Goal: Complete application form: Complete application form

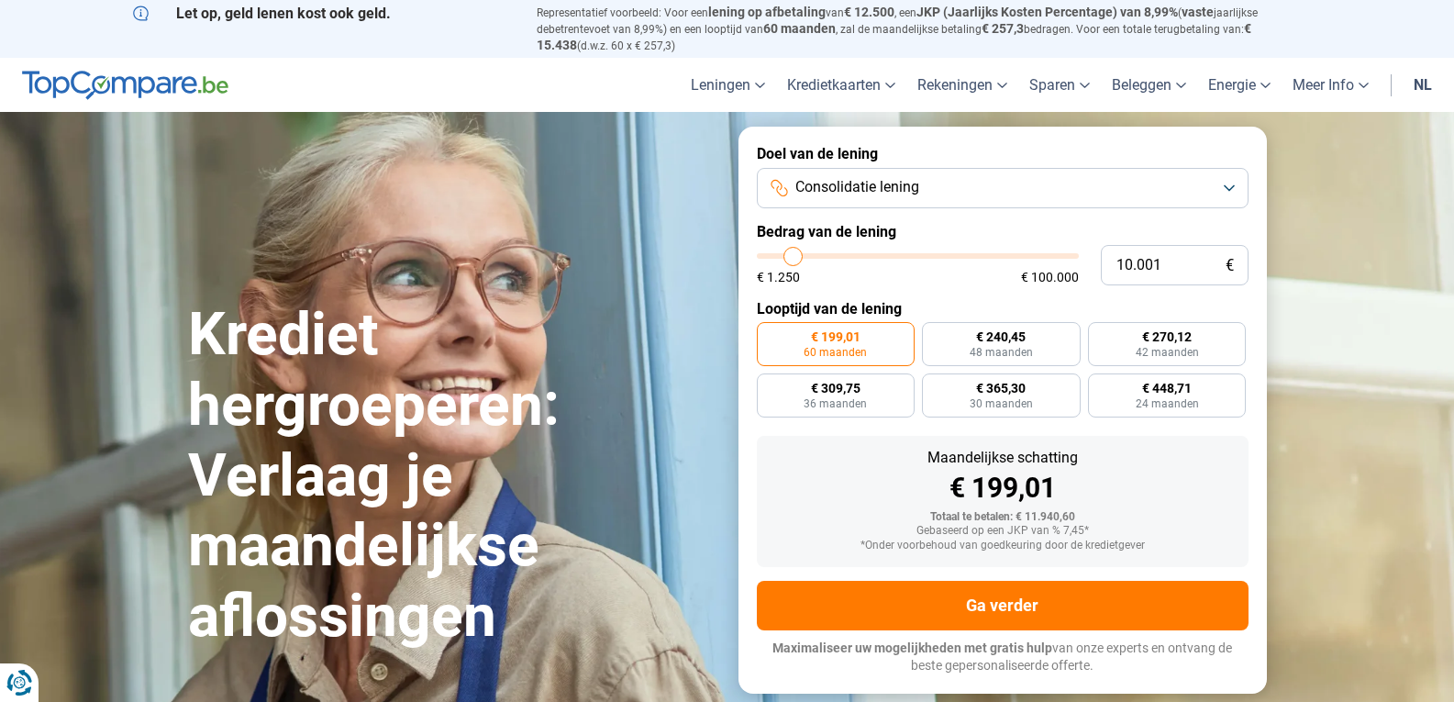
type input "2"
type input "1250"
type input "27"
type input "1250"
type input "270"
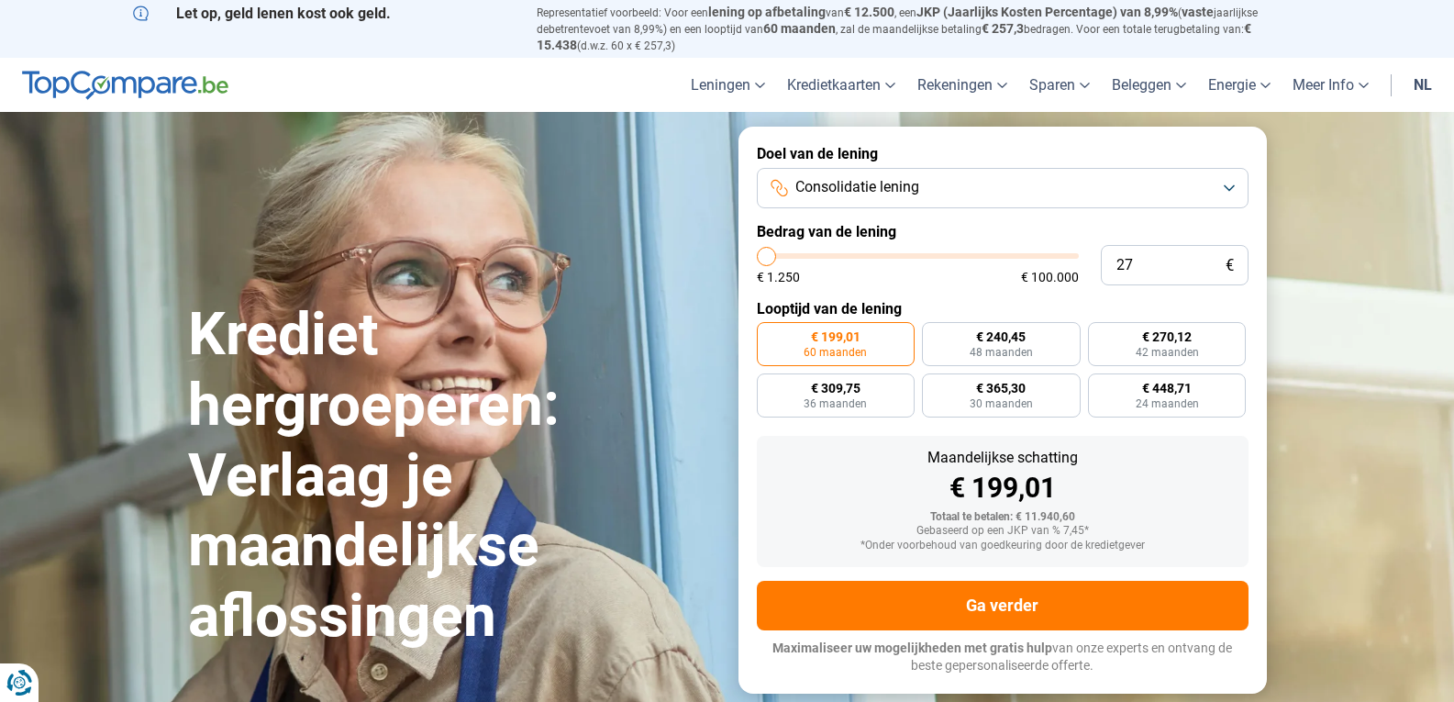
type input "1250"
type input "2.700"
type input "2750"
type input "27.000"
type input "27000"
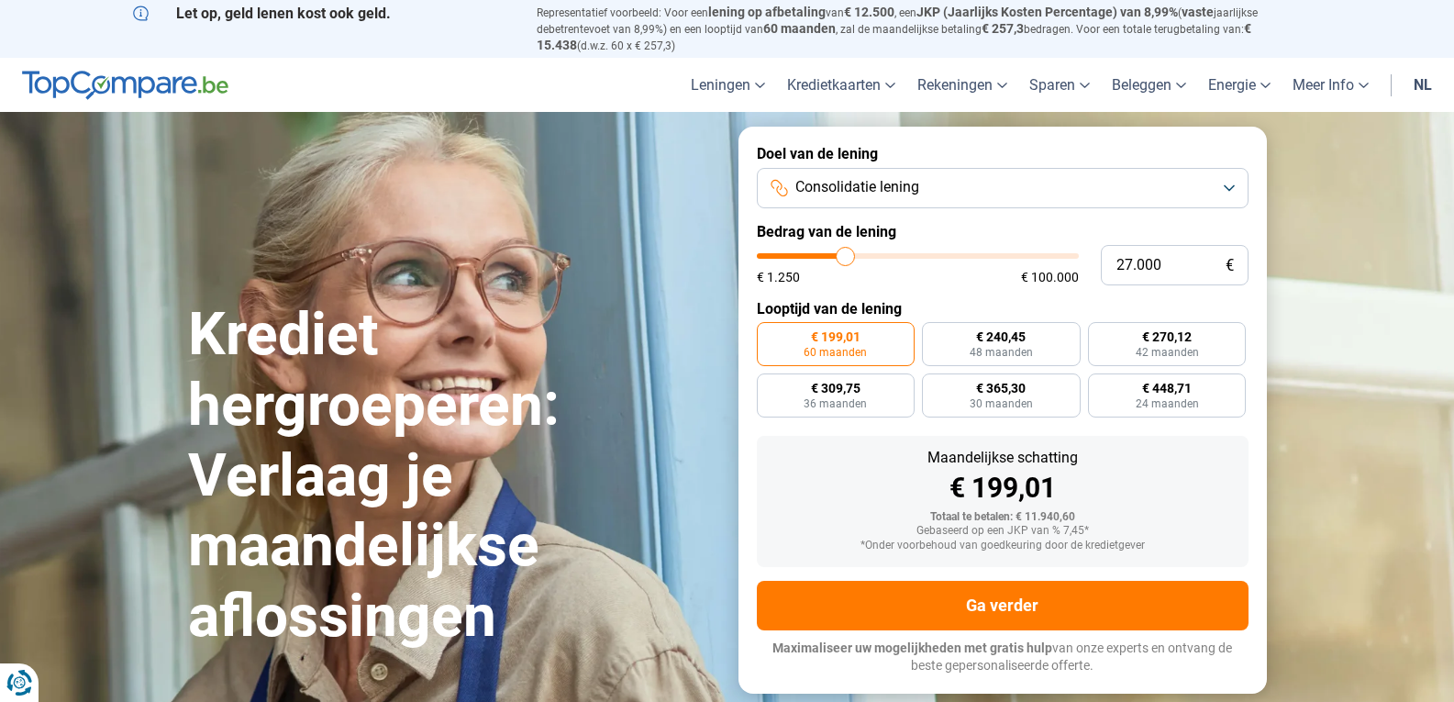
radio input "false"
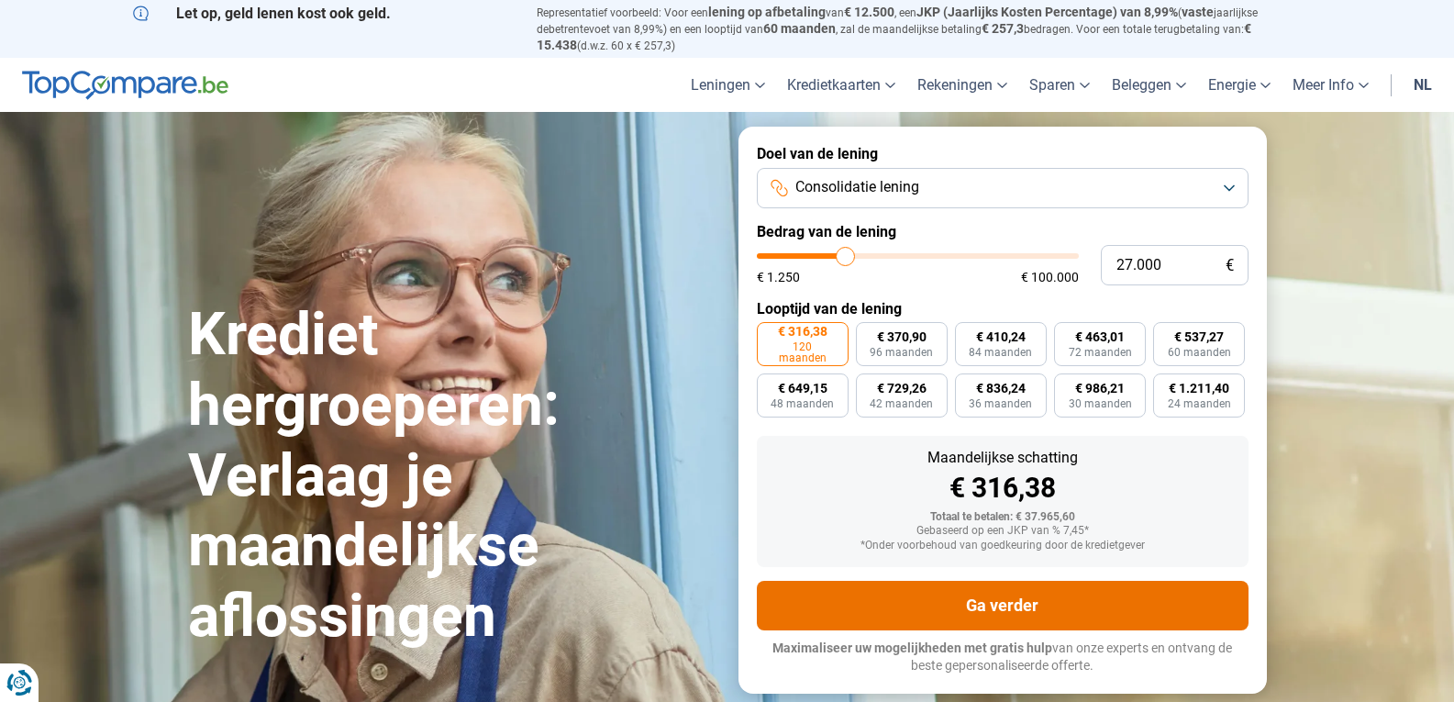
type input "27.000"
click at [1029, 600] on button "Ga verder" at bounding box center [1003, 606] width 492 height 50
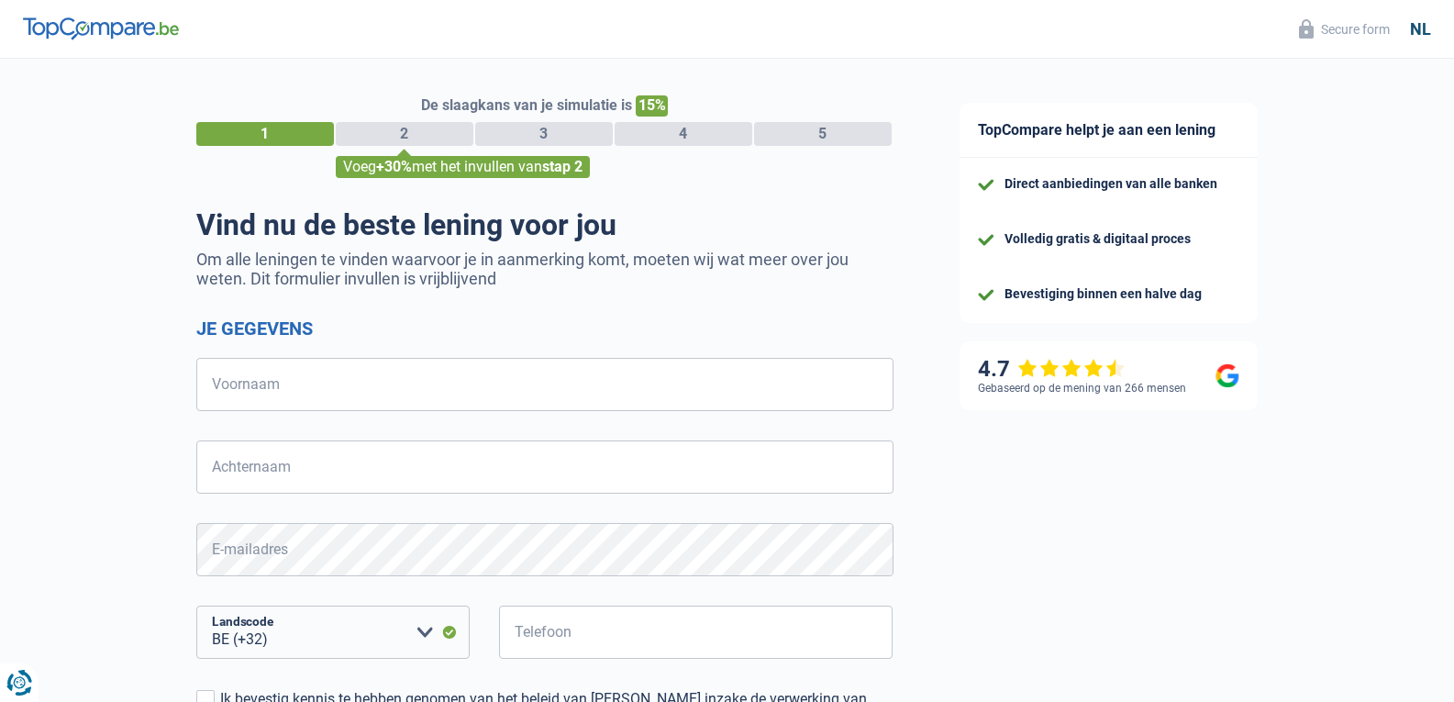
select select "32"
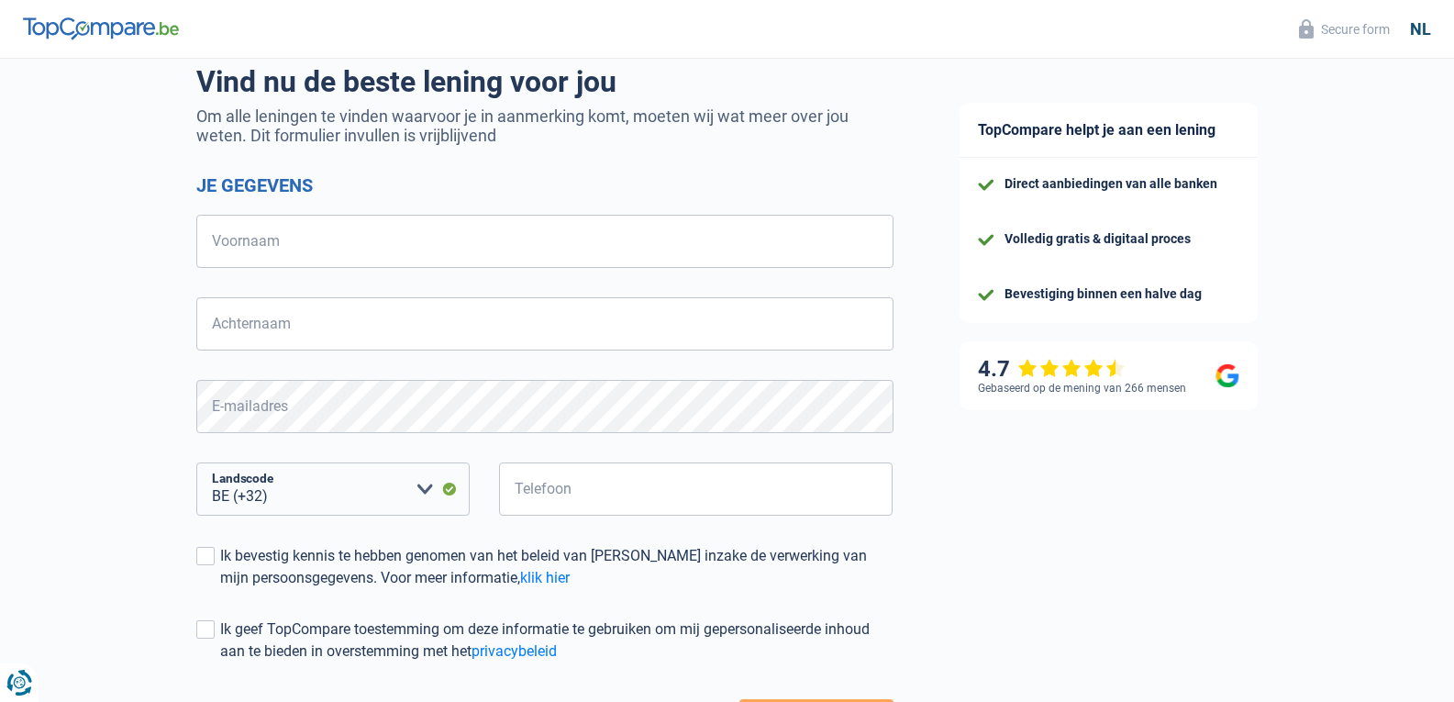
scroll to position [111, 0]
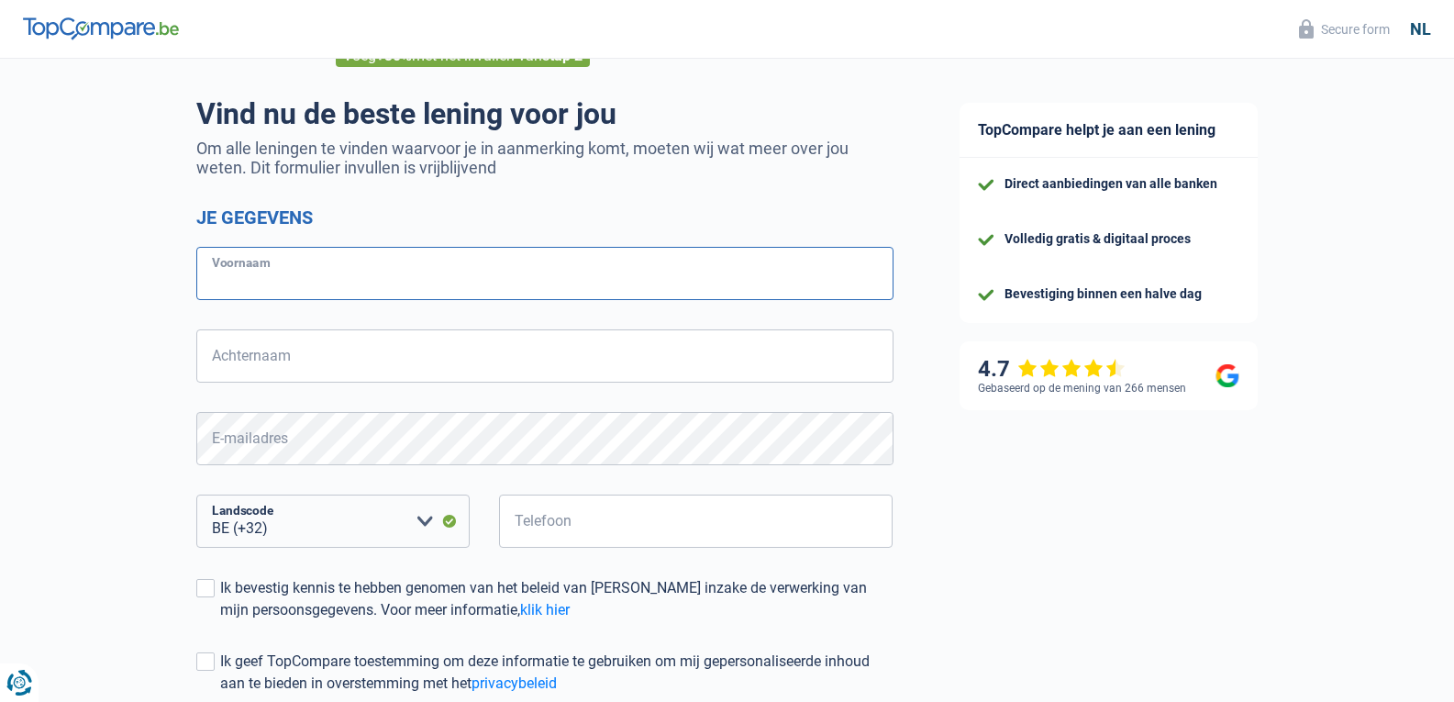
click at [375, 271] on input "Voornaam" at bounding box center [544, 273] width 697 height 53
type input "[PERSON_NAME]"
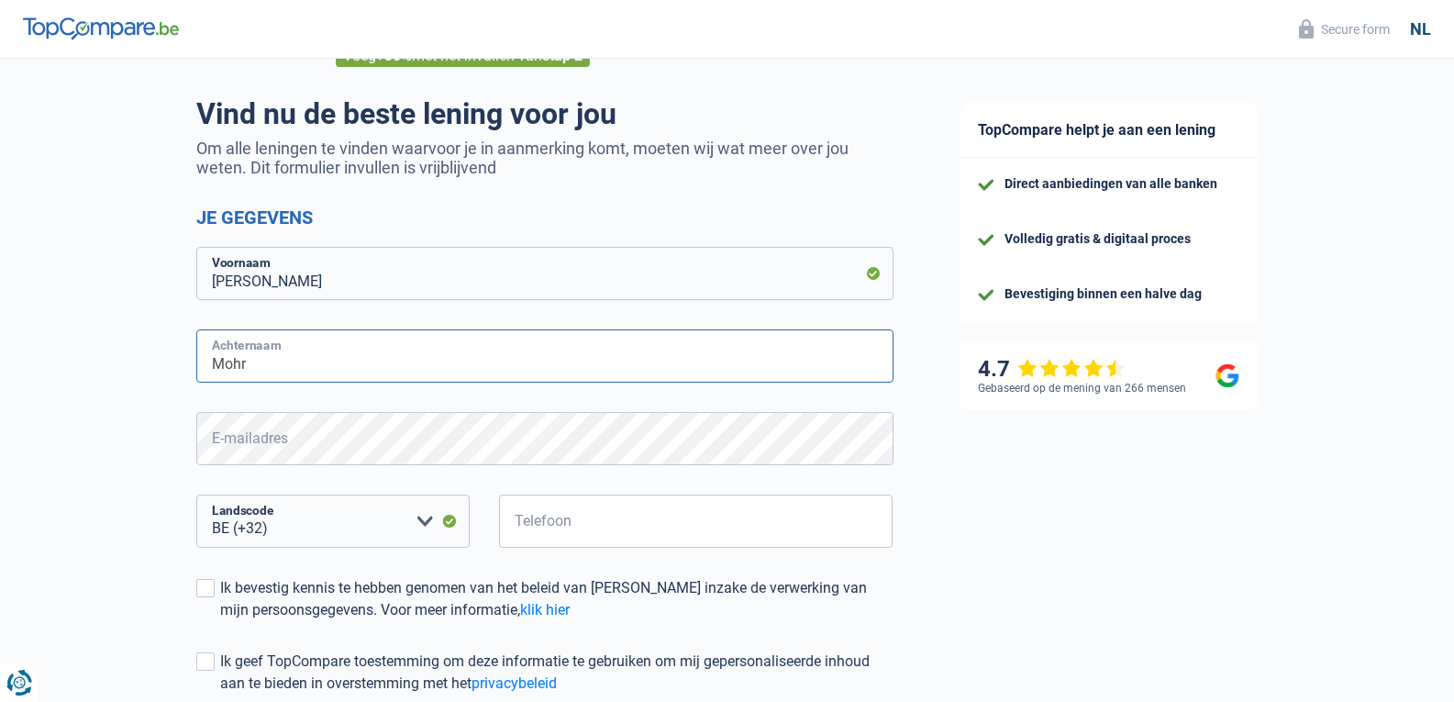
type input "Mohr"
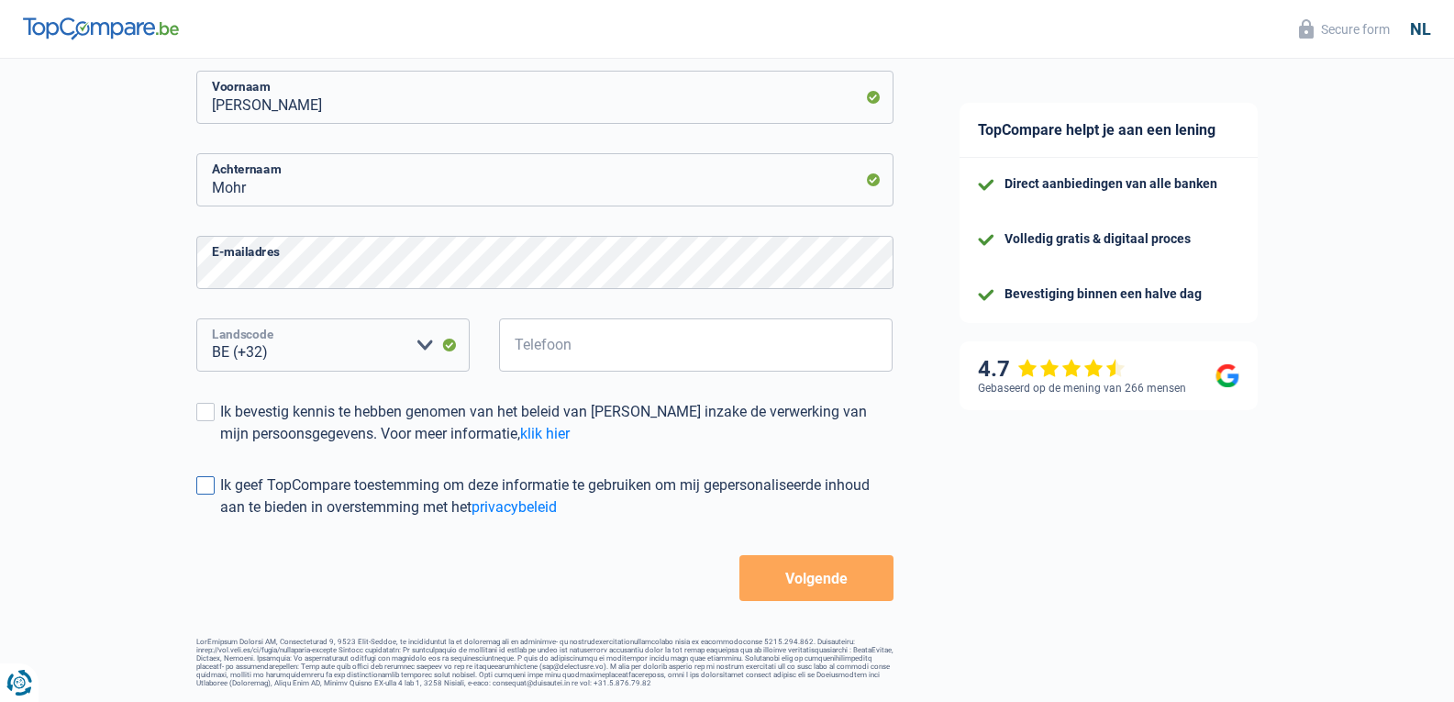
scroll to position [294, 0]
click at [201, 420] on label "Ik bevestig kennis te hebben genomen van het beleid van [PERSON_NAME] inzake de…" at bounding box center [544, 423] width 697 height 44
click at [220, 445] on input "Ik bevestig kennis te hebben genomen van het beleid van [PERSON_NAME] inzake de…" at bounding box center [220, 445] width 0 height 0
click at [199, 476] on span at bounding box center [205, 485] width 18 height 18
click at [220, 518] on input "Ik geef TopCompare toestemming om deze informatie te gebruiken om mij gepersona…" at bounding box center [220, 518] width 0 height 0
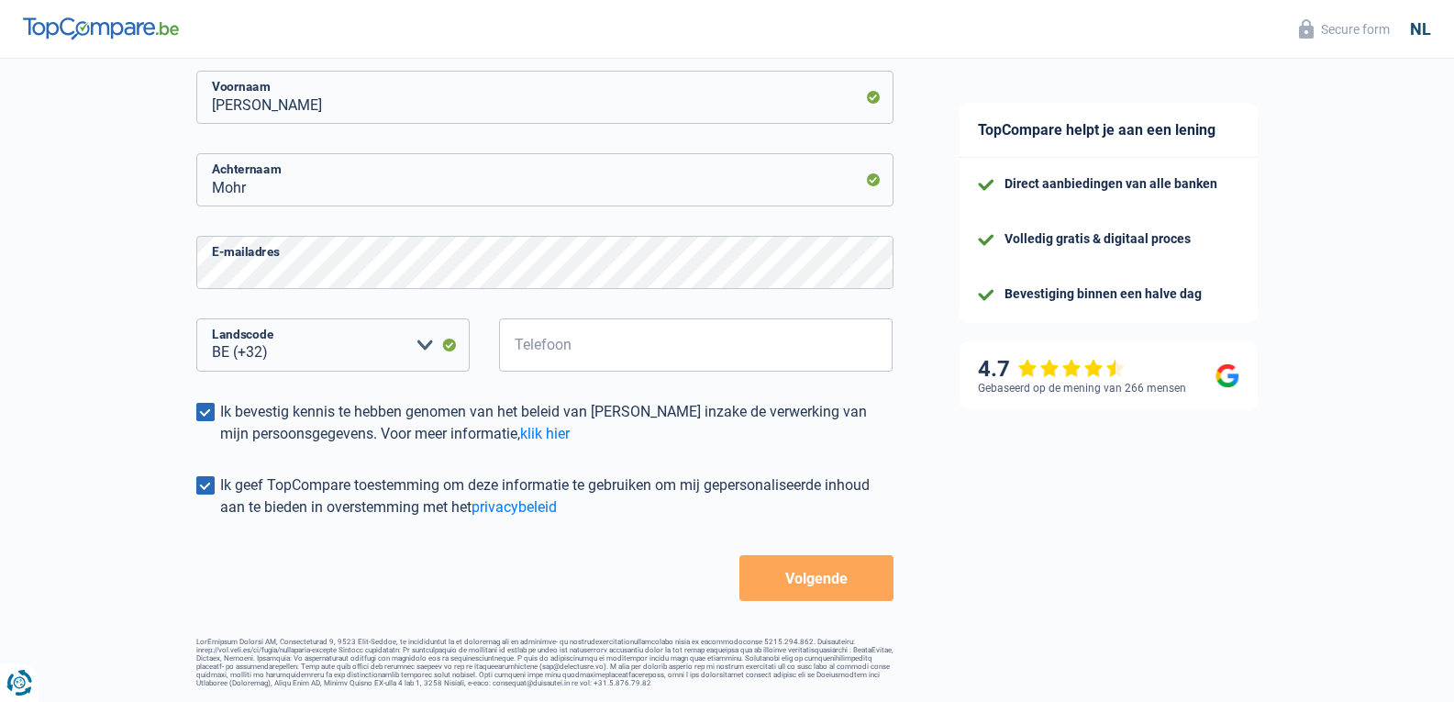
click at [771, 568] on button "Volgende" at bounding box center [815, 578] width 153 height 46
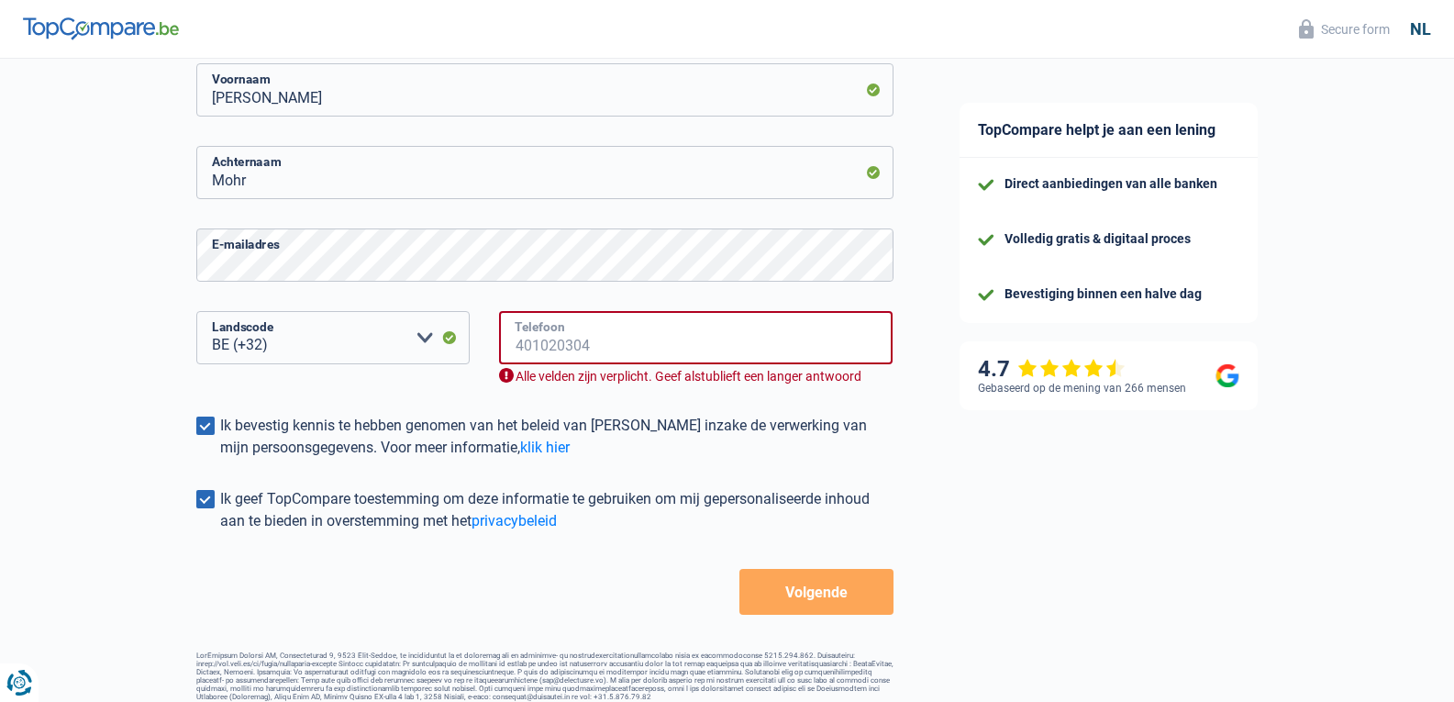
click at [622, 341] on input "Telefoon" at bounding box center [696, 337] width 394 height 53
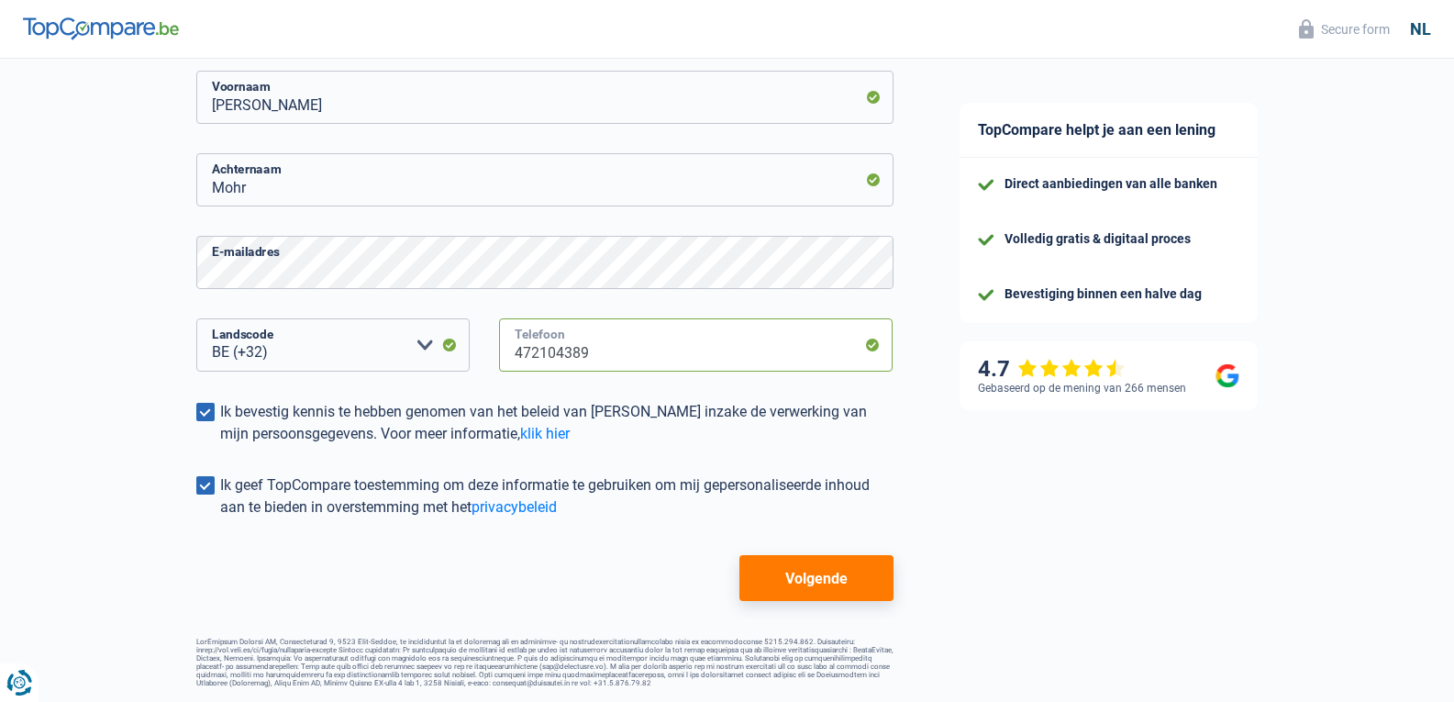
type input "472104389"
click at [778, 565] on button "Volgende" at bounding box center [815, 578] width 153 height 46
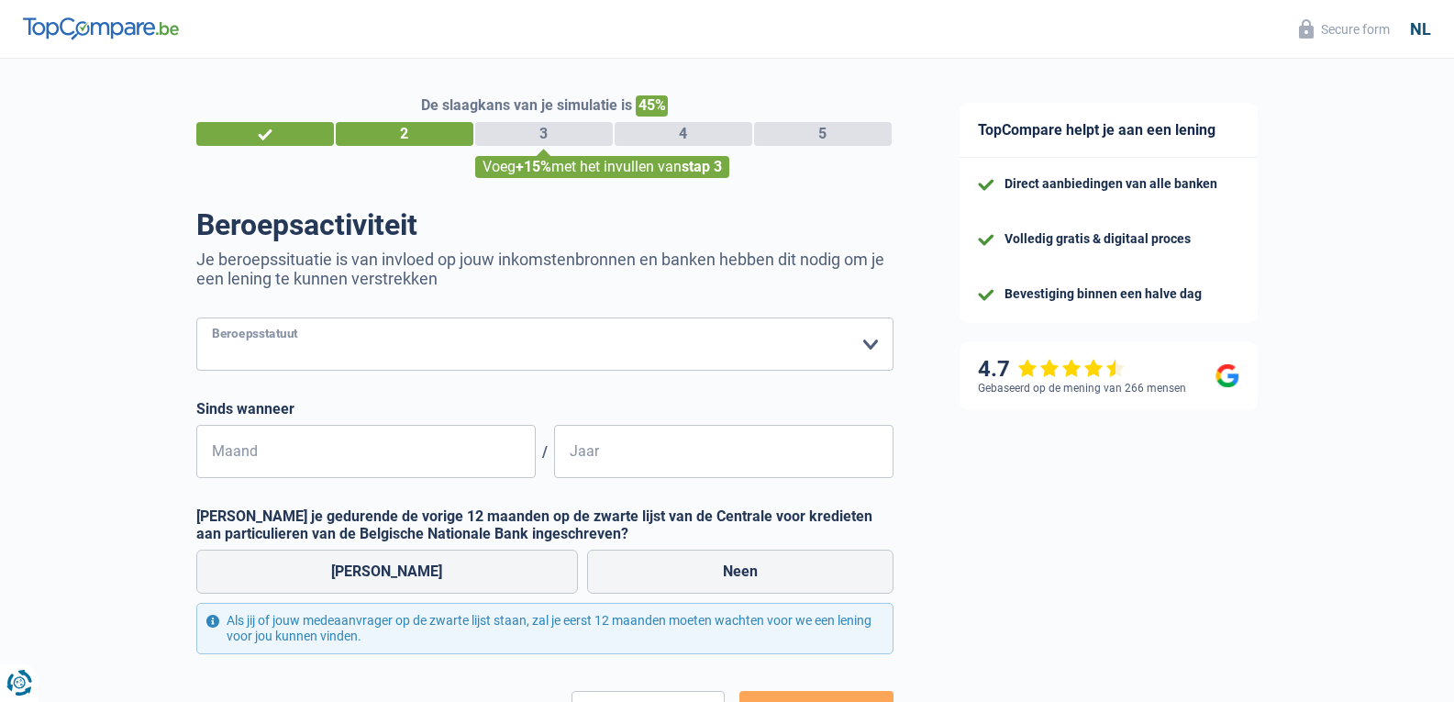
click at [410, 358] on select "Arbeider Bediende (privésector) Ambtenaar (overheidssector) Invalide Zelfstandi…" at bounding box center [544, 343] width 697 height 53
select select "publicEmployee"
click at [196, 319] on select "Arbeider Bediende (privésector) Ambtenaar (overheidssector) Invalide Zelfstandi…" at bounding box center [544, 343] width 697 height 53
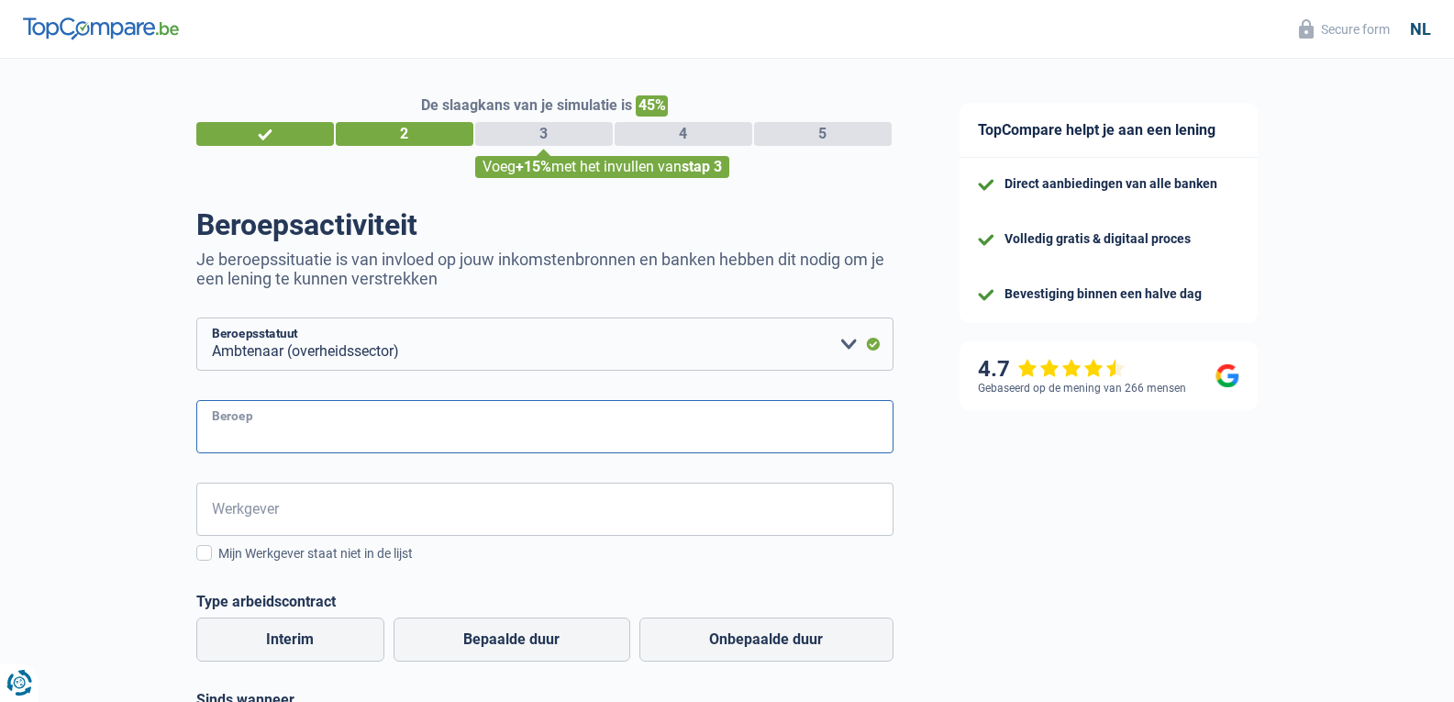
click at [337, 431] on input "Beroep" at bounding box center [544, 426] width 697 height 53
type input "militair"
click at [339, 497] on input "Werkgever" at bounding box center [544, 508] width 697 height 53
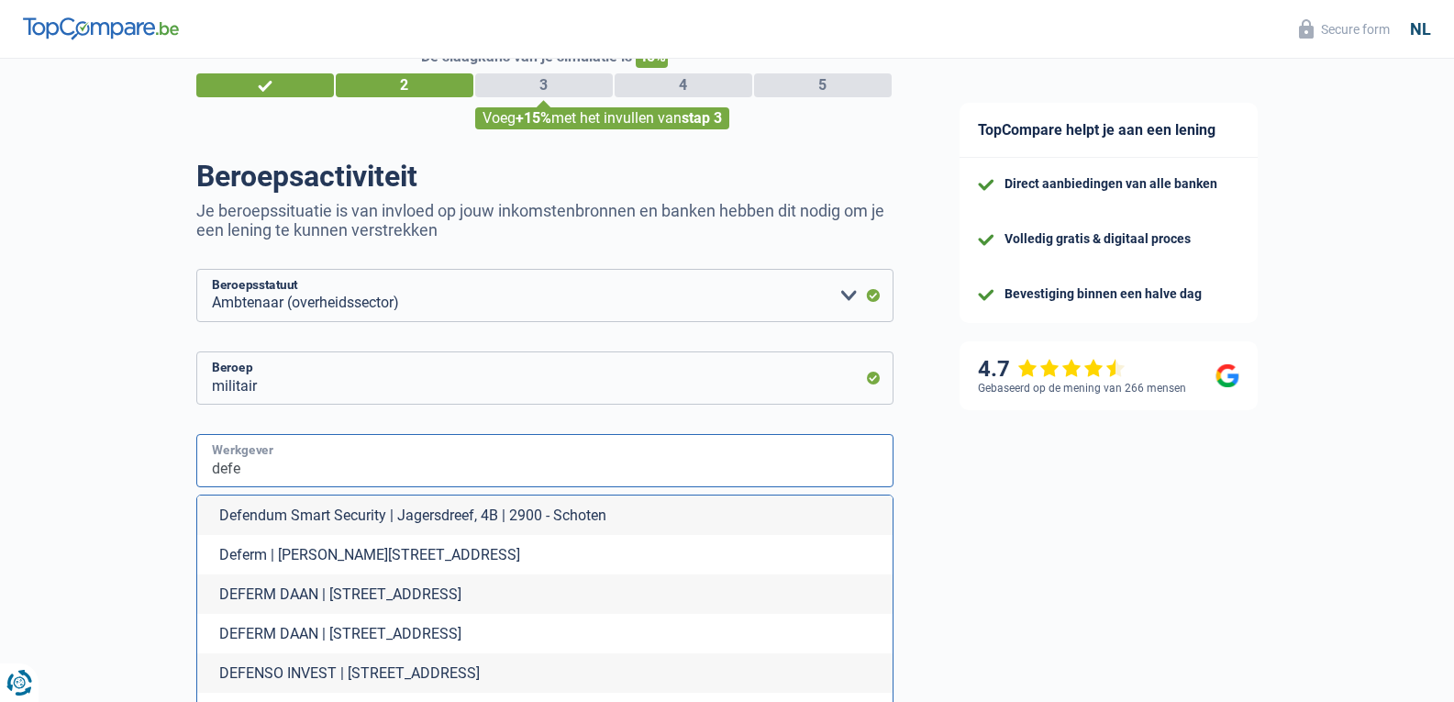
scroll to position [92, 0]
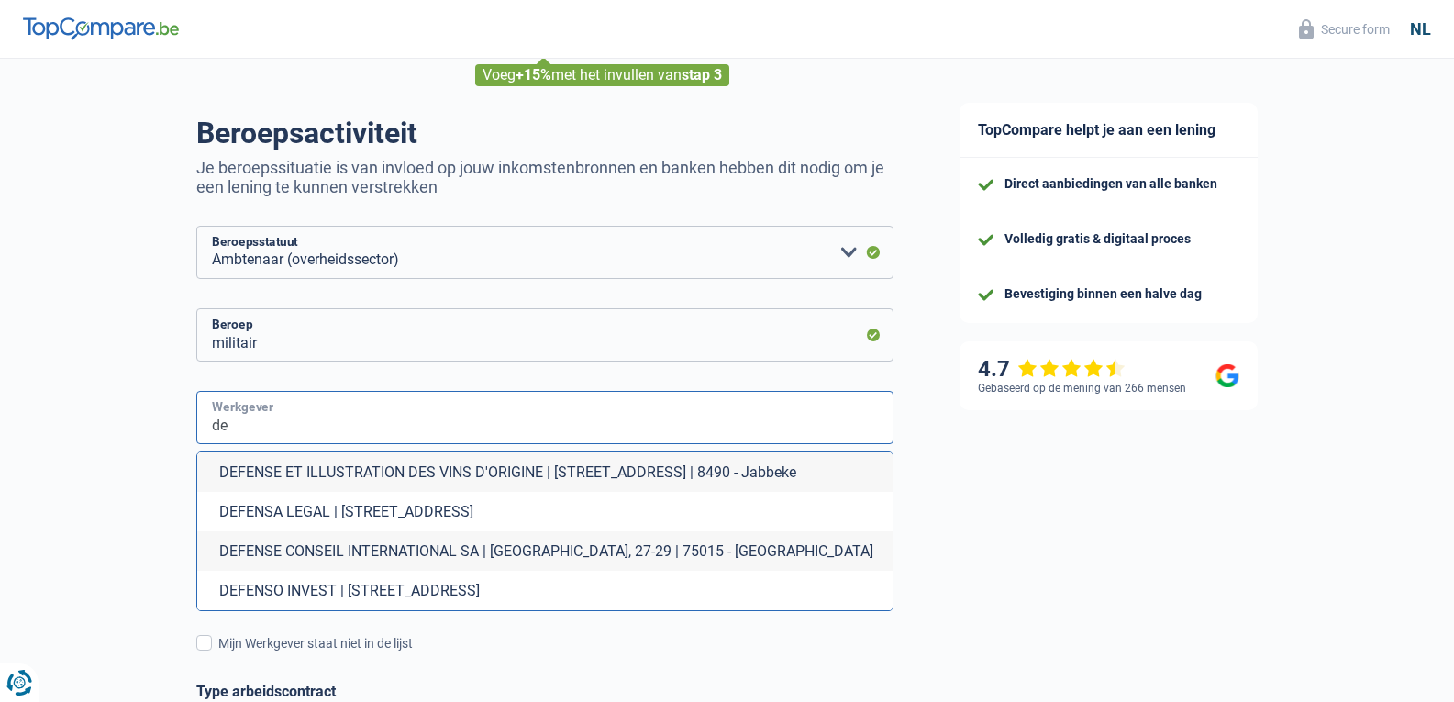
type input "d"
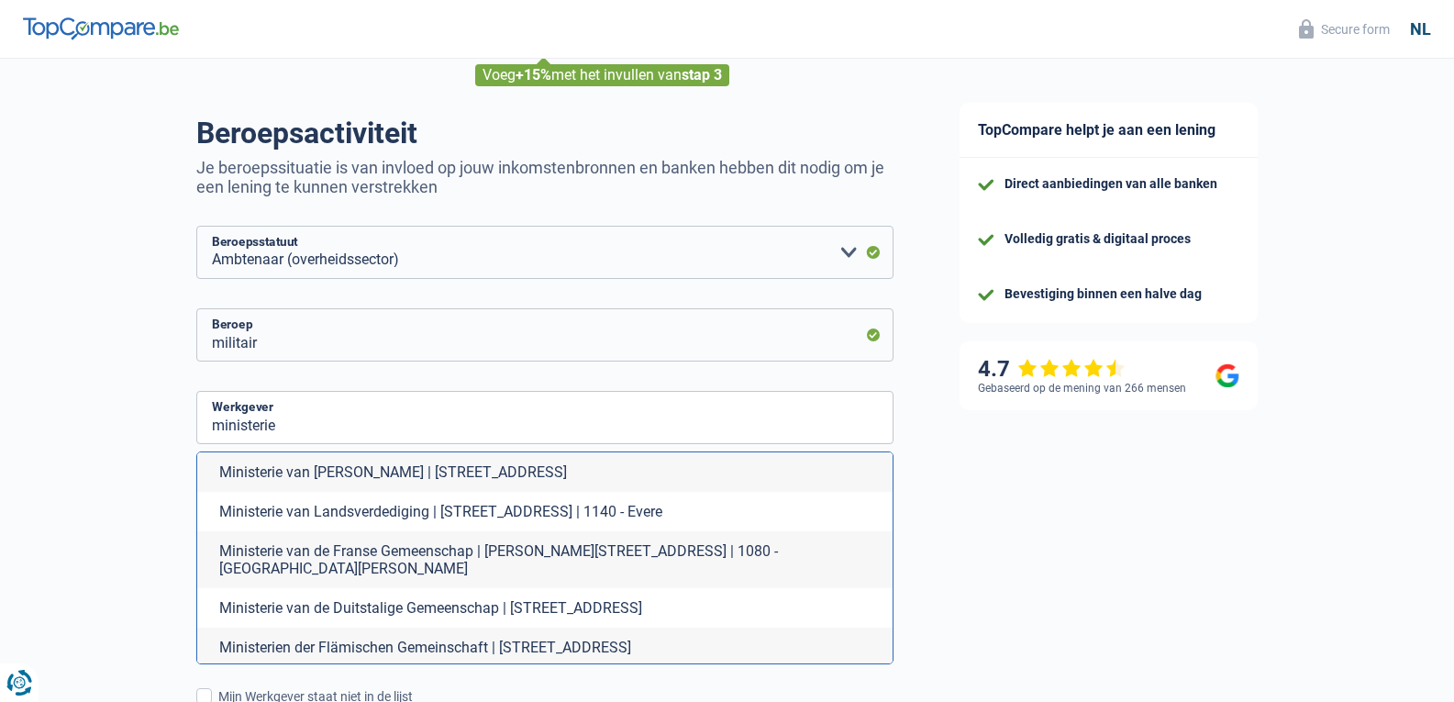
click at [540, 514] on li "Ministerie van Landsverdediging | [STREET_ADDRESS] | 1140 - Evere" at bounding box center [544, 511] width 695 height 39
type input "Ministerie van Landsverdediging | [STREET_ADDRESS] | 1140 - Evere"
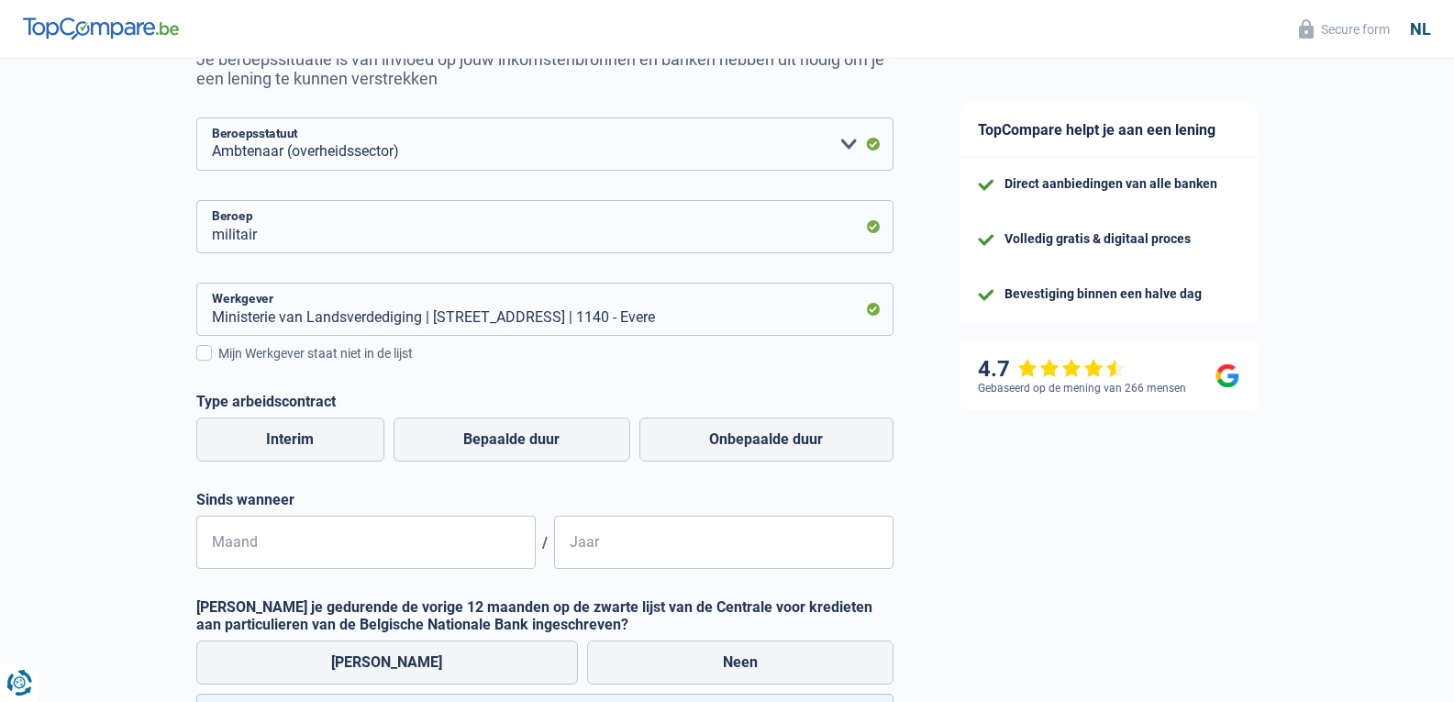
scroll to position [275, 0]
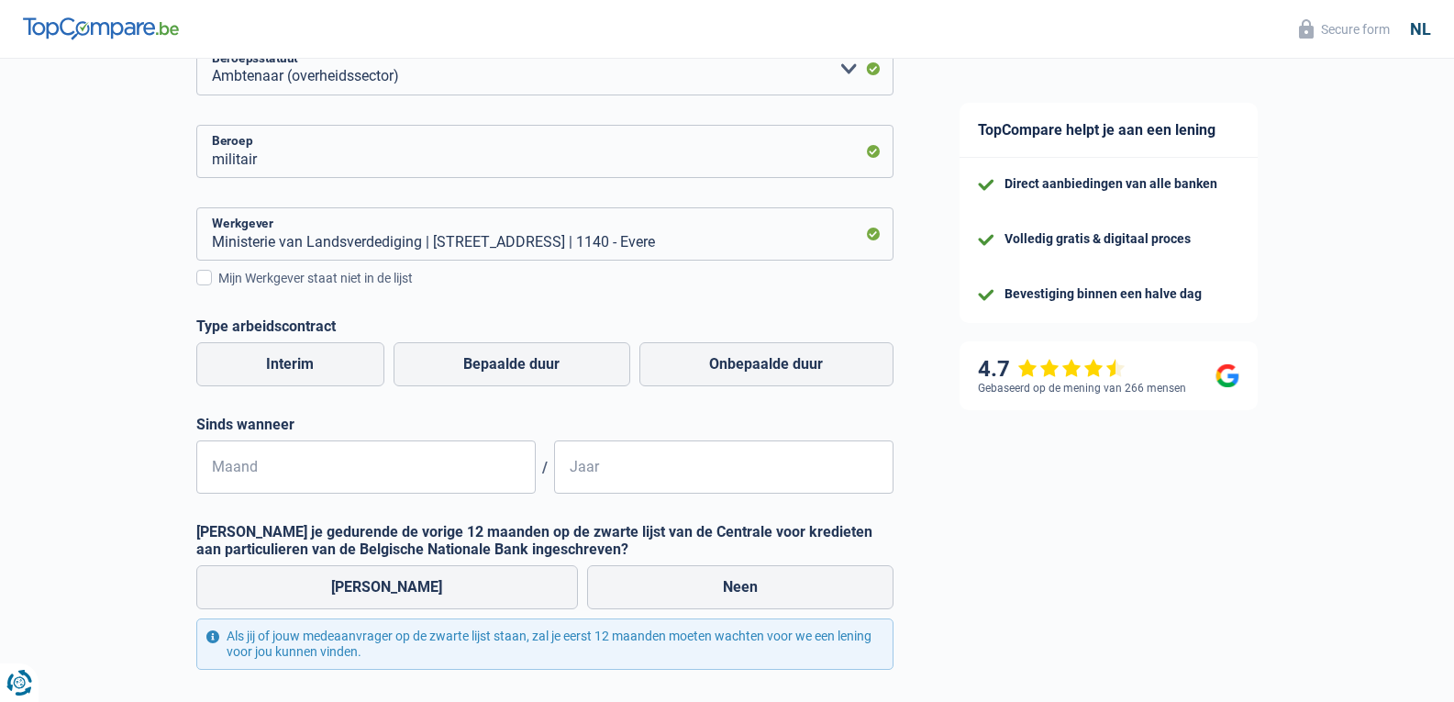
drag, startPoint x: 738, startPoint y: 365, endPoint x: 660, endPoint y: 393, distance: 82.7
click at [738, 366] on label "Onbepaalde duur" at bounding box center [766, 364] width 254 height 44
click at [738, 366] on input "Onbepaalde duur" at bounding box center [766, 364] width 254 height 44
radio input "true"
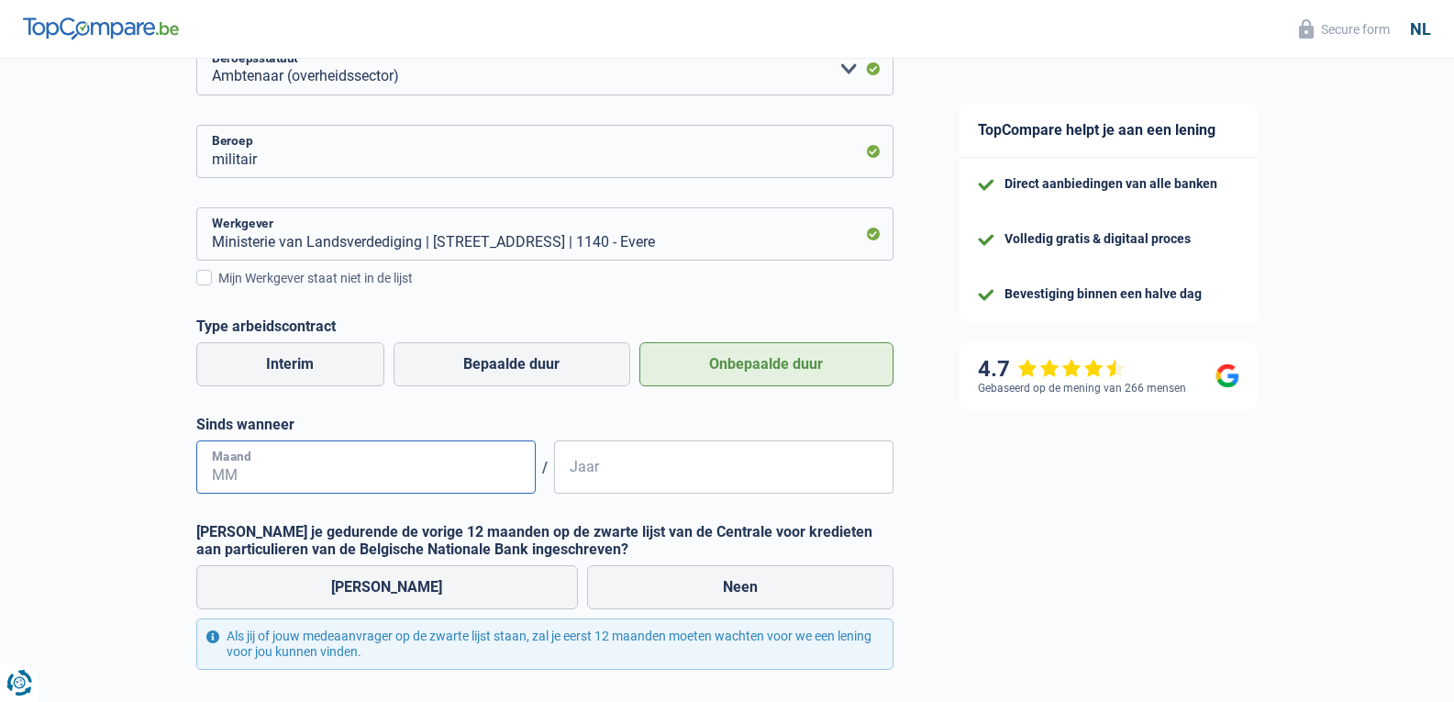
click at [306, 468] on input "Maand" at bounding box center [365, 466] width 339 height 53
type input "07"
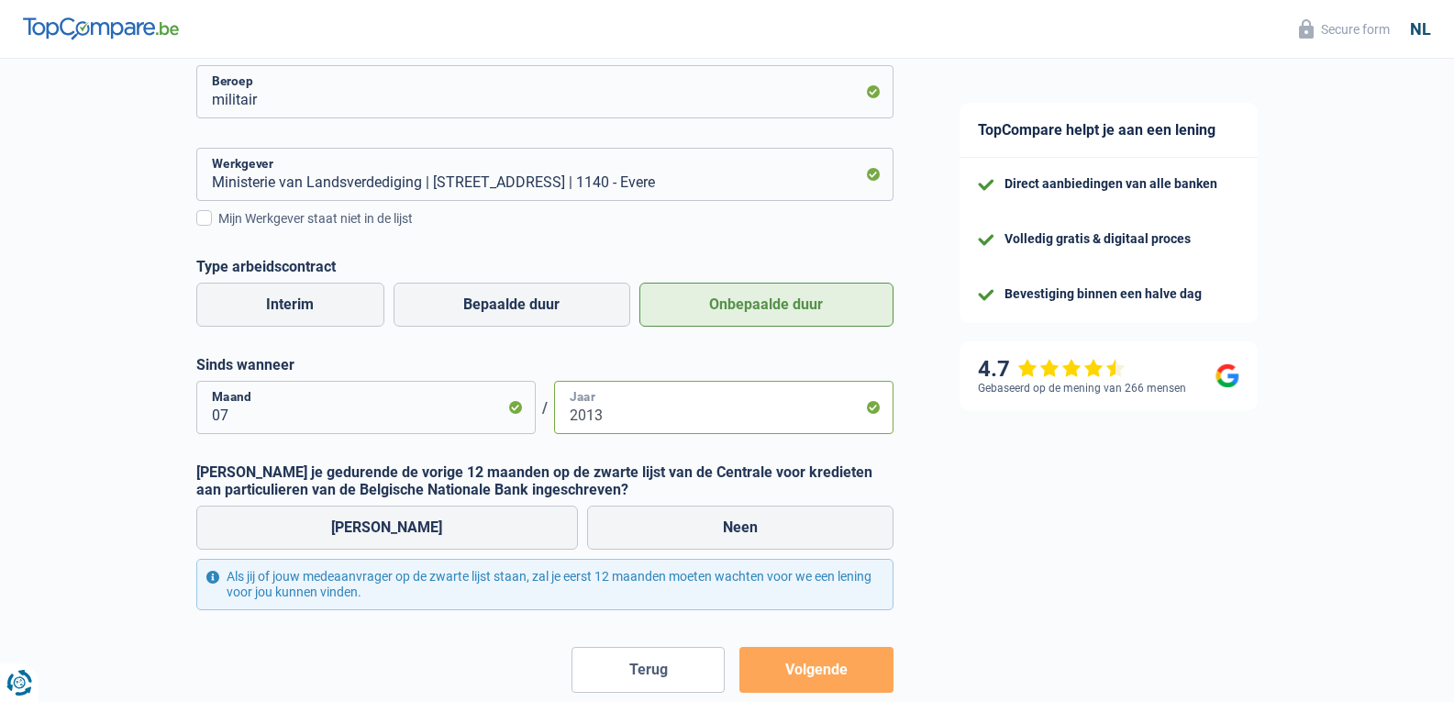
scroll to position [434, 0]
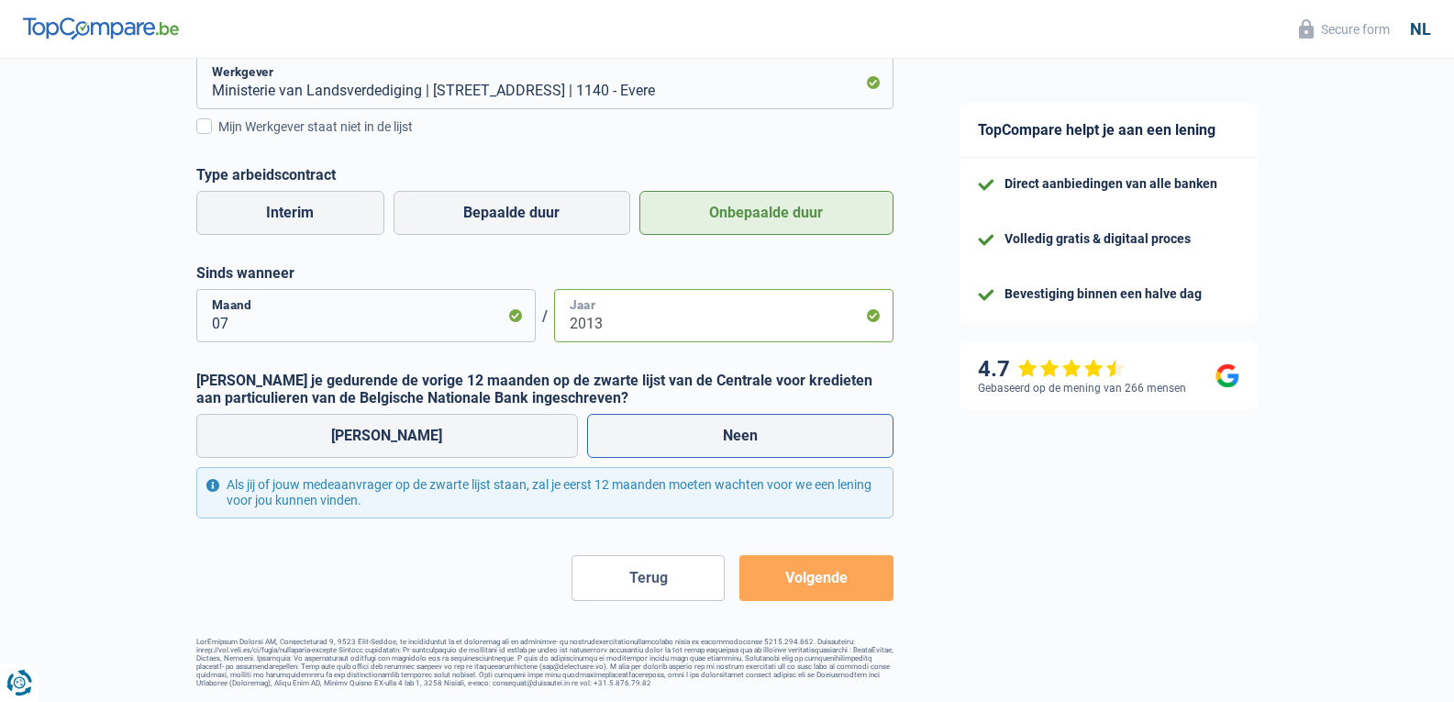
type input "2013"
click at [726, 426] on label "Neen" at bounding box center [740, 436] width 306 height 44
click at [726, 426] on input "Neen" at bounding box center [740, 436] width 306 height 44
radio input "true"
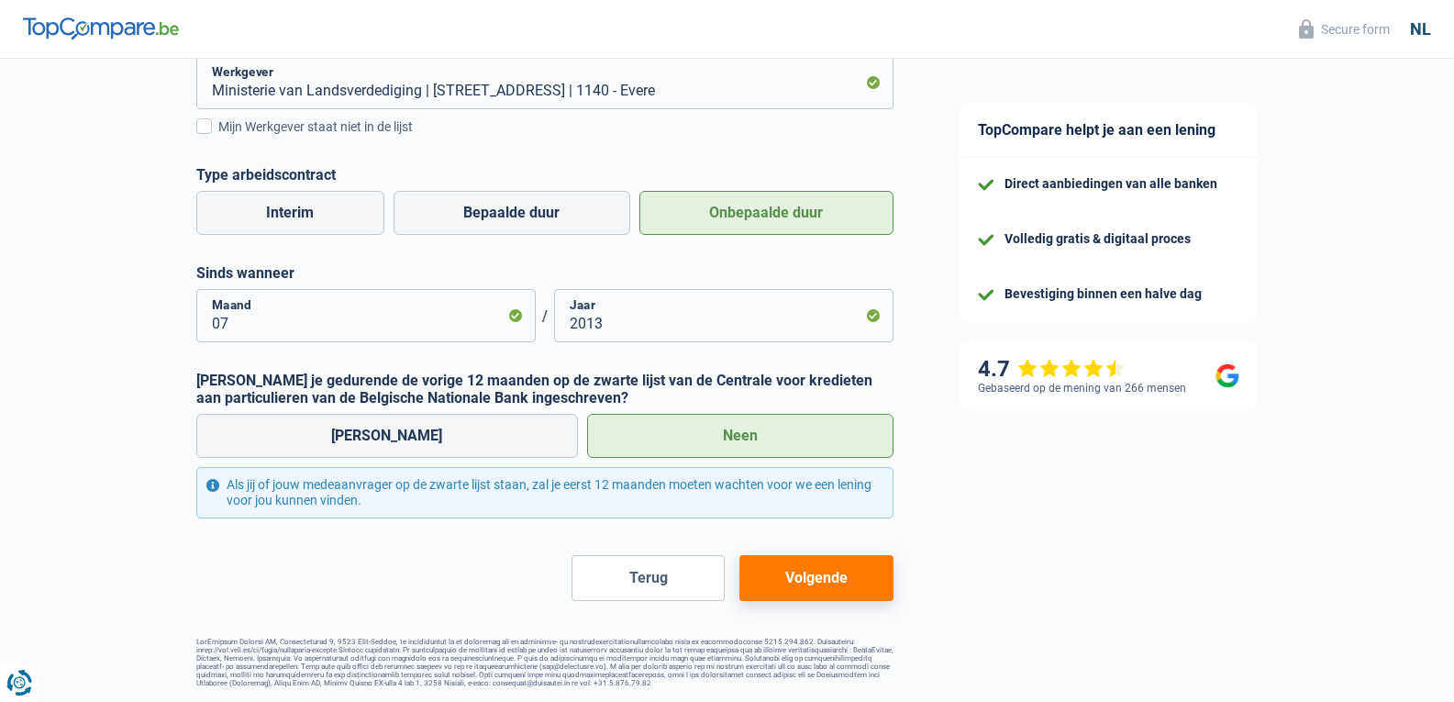
click at [859, 572] on button "Volgende" at bounding box center [815, 578] width 153 height 46
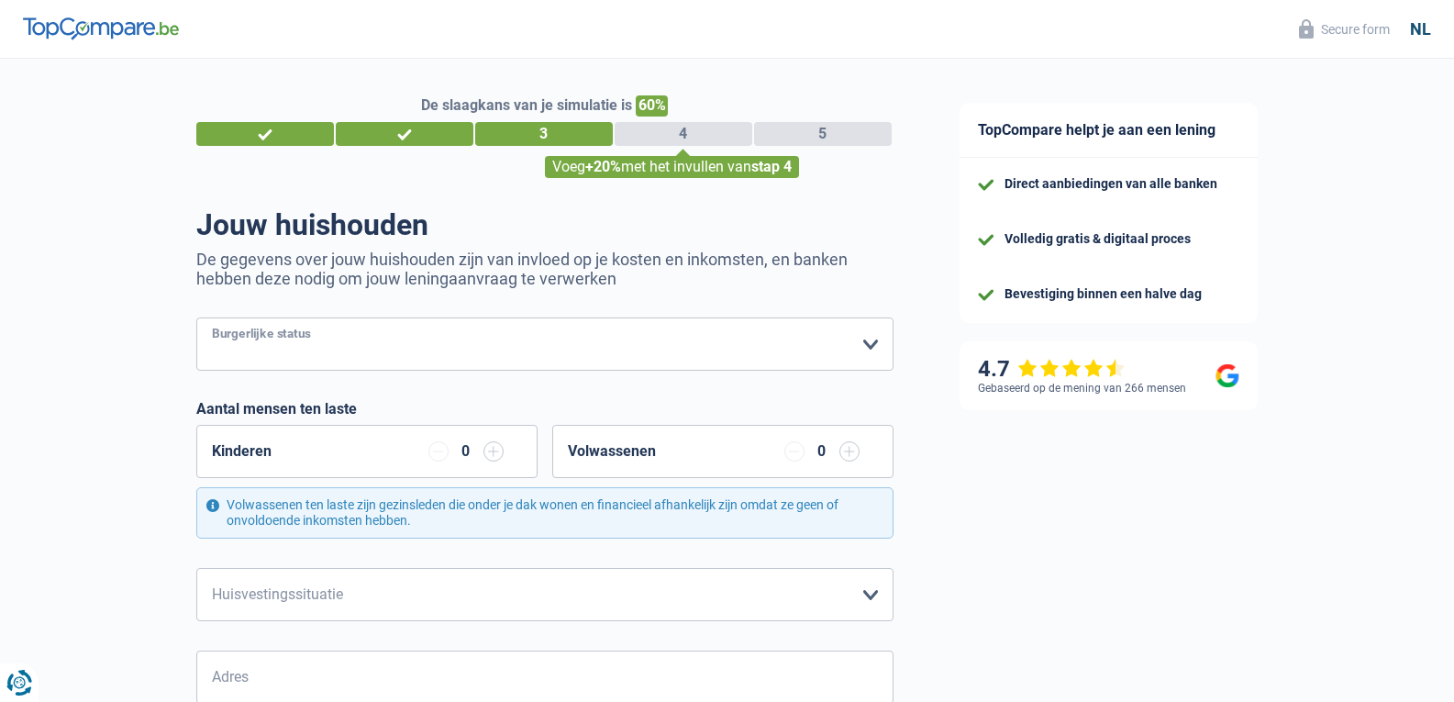
click at [560, 349] on select "Alleenstaand Getrouwd Samenwonend Uit de echt gescheiden Weduwe/weduwnaar Gehuw…" at bounding box center [544, 343] width 697 height 53
select select "cohabitation"
click at [196, 319] on select "Alleenstaand Getrouwd Samenwonend Uit de echt gescheiden Weduwe/weduwnaar Gehuw…" at bounding box center [544, 343] width 697 height 53
click at [382, 440] on div "Kinderen 0" at bounding box center [366, 451] width 341 height 53
click at [460, 450] on div "0" at bounding box center [466, 451] width 17 height 15
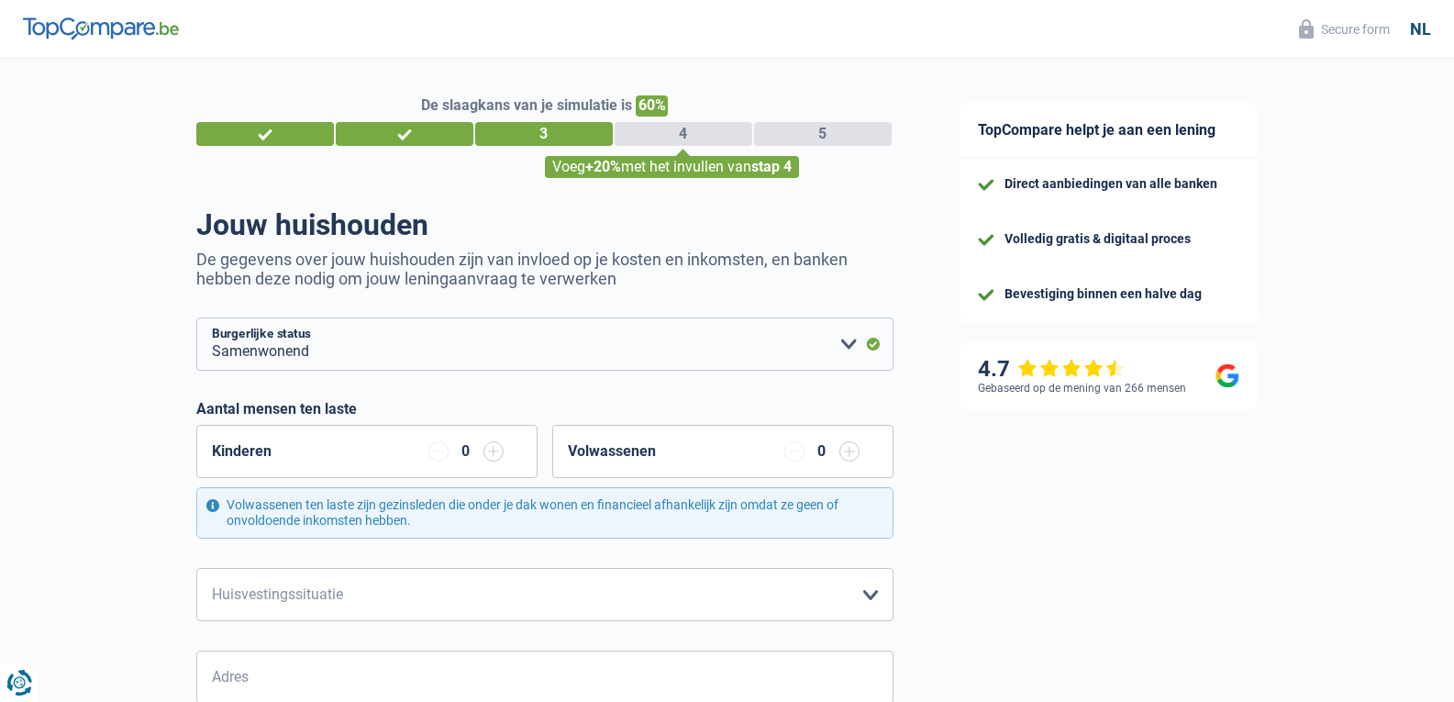
drag, startPoint x: 484, startPoint y: 452, endPoint x: 464, endPoint y: 454, distance: 20.3
click at [464, 454] on div "0" at bounding box center [465, 451] width 75 height 20
click at [495, 456] on input "button" at bounding box center [493, 451] width 20 height 20
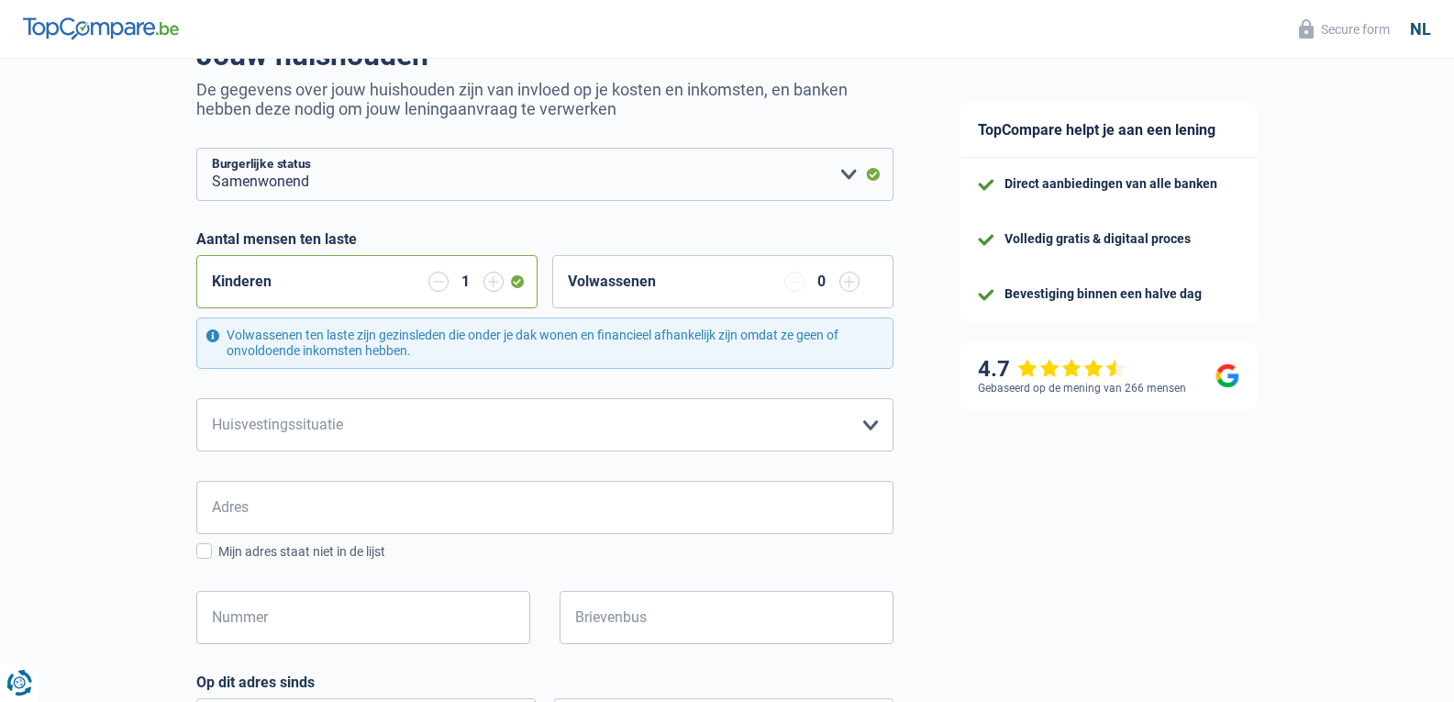
scroll to position [183, 0]
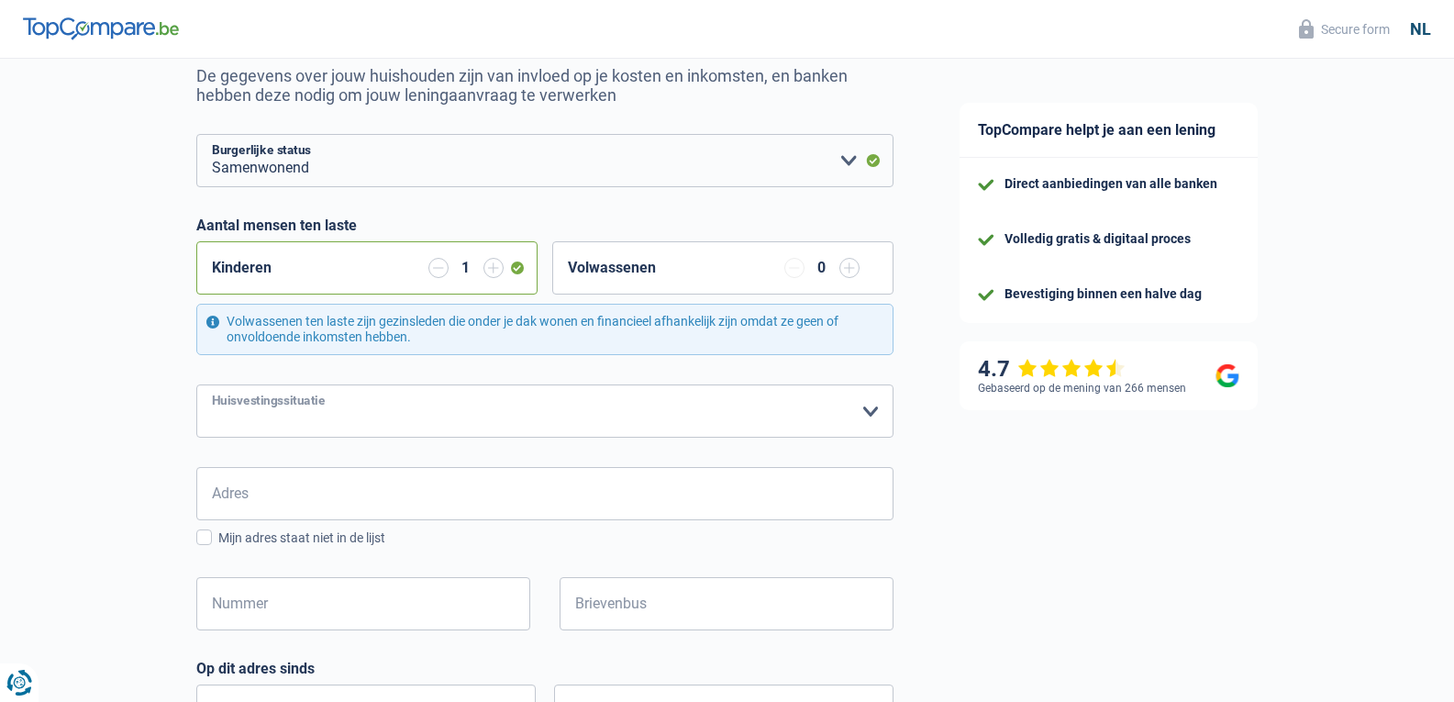
click at [420, 416] on select "Huurder [PERSON_NAME] met een hypothecaire lening Eigenaar zonder hypothecaire …" at bounding box center [544, 410] width 697 height 53
select select "ownerWithMortgage"
click at [196, 385] on select "Huurder [PERSON_NAME] met een hypothecaire lening Eigenaar zonder hypothecaire …" at bounding box center [544, 410] width 697 height 53
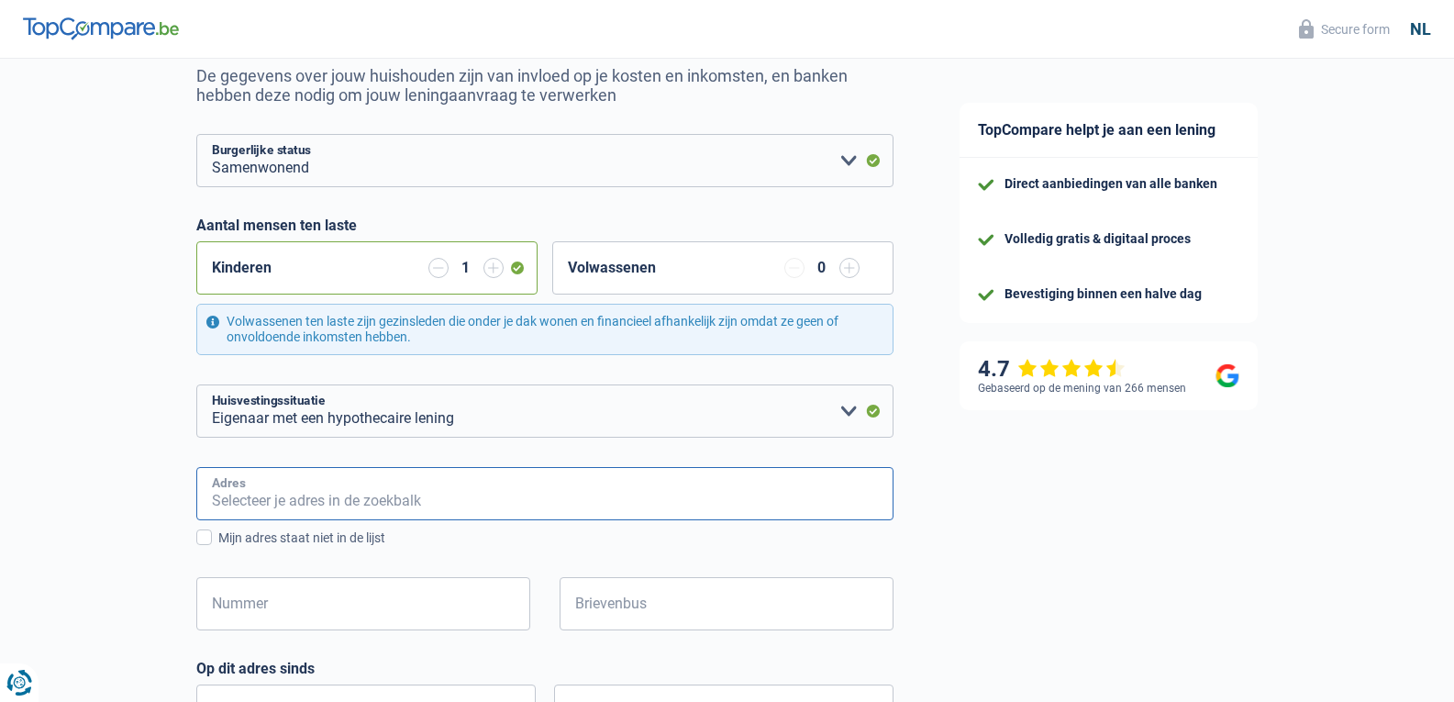
click at [352, 480] on input "Adres" at bounding box center [544, 493] width 697 height 53
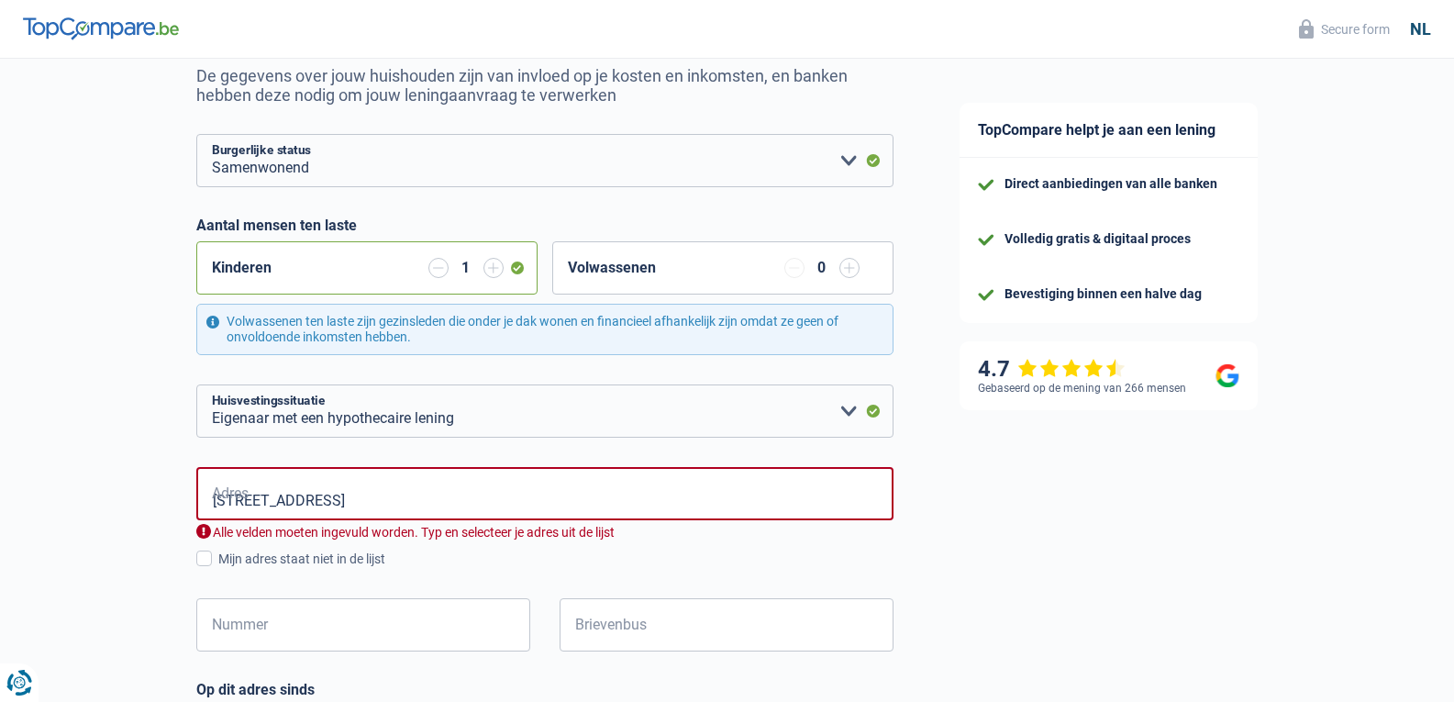
type input "[STREET_ADDRESS]"
type input "33"
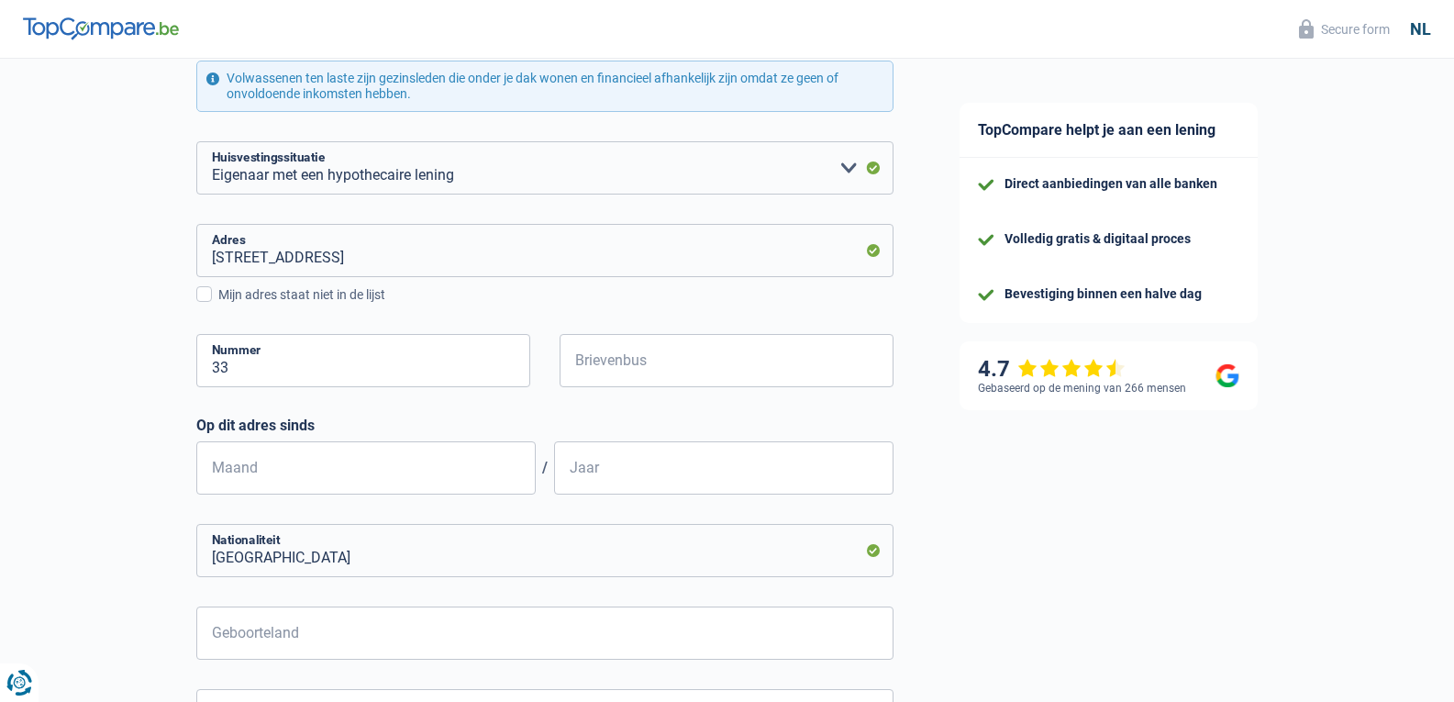
scroll to position [459, 0]
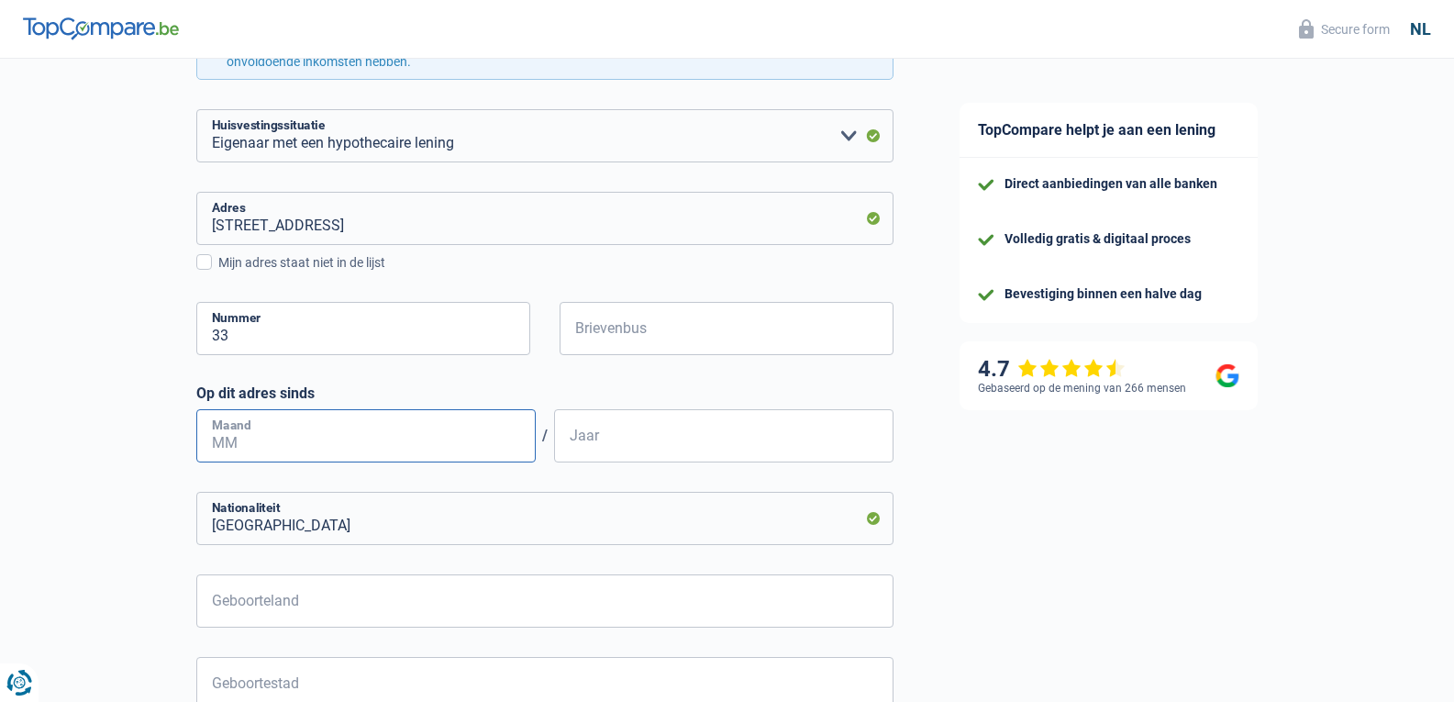
click at [368, 448] on input "Maand" at bounding box center [365, 435] width 339 height 53
type input "03"
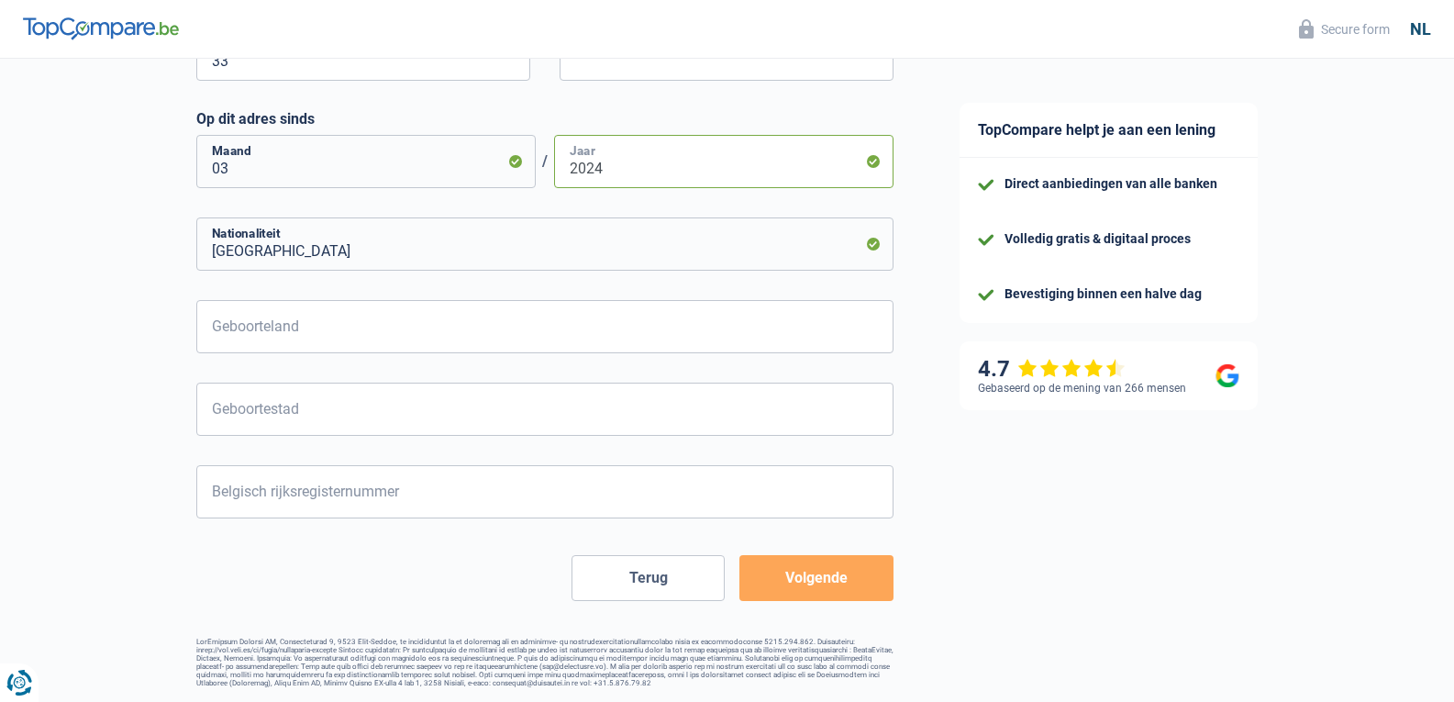
scroll to position [734, 0]
type input "2024"
click at [326, 316] on input "Geboorteland" at bounding box center [544, 326] width 697 height 53
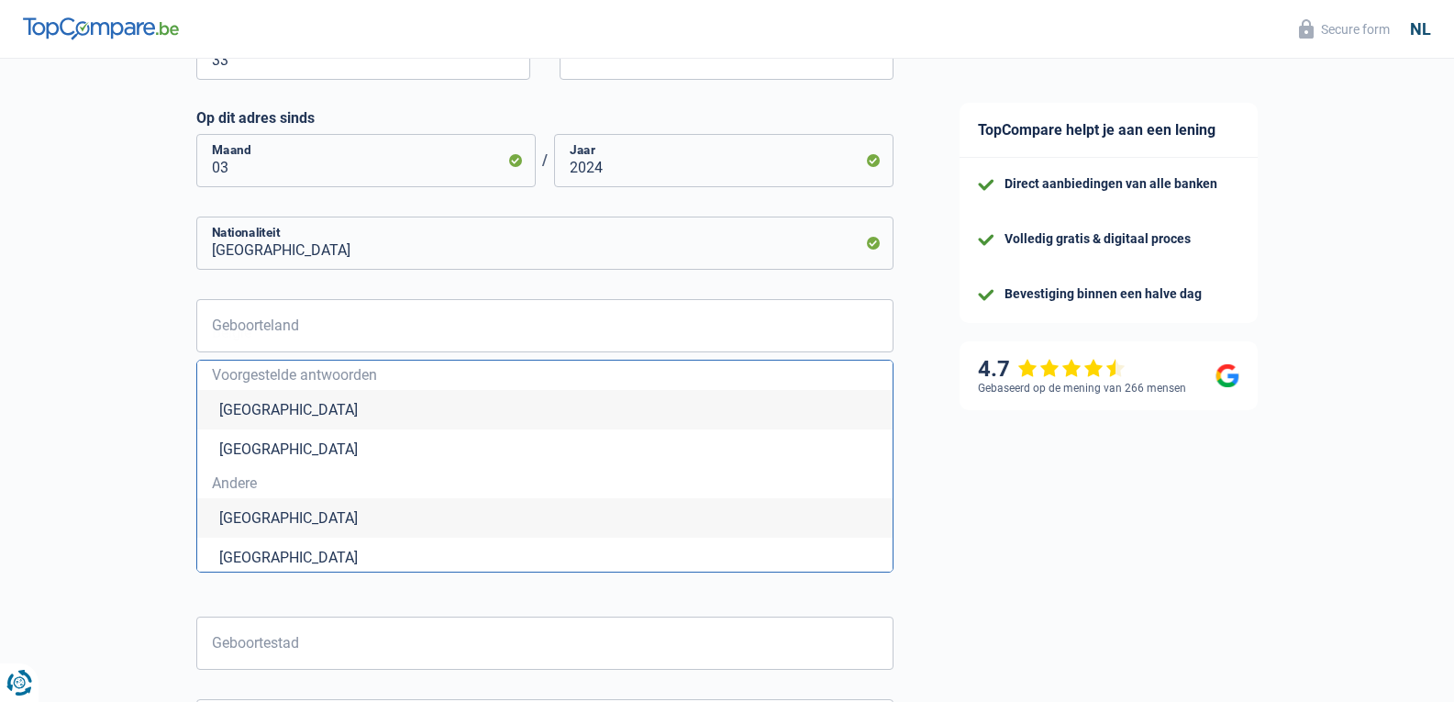
click at [249, 417] on li "[GEOGRAPHIC_DATA]" at bounding box center [544, 409] width 695 height 39
type input "[GEOGRAPHIC_DATA]"
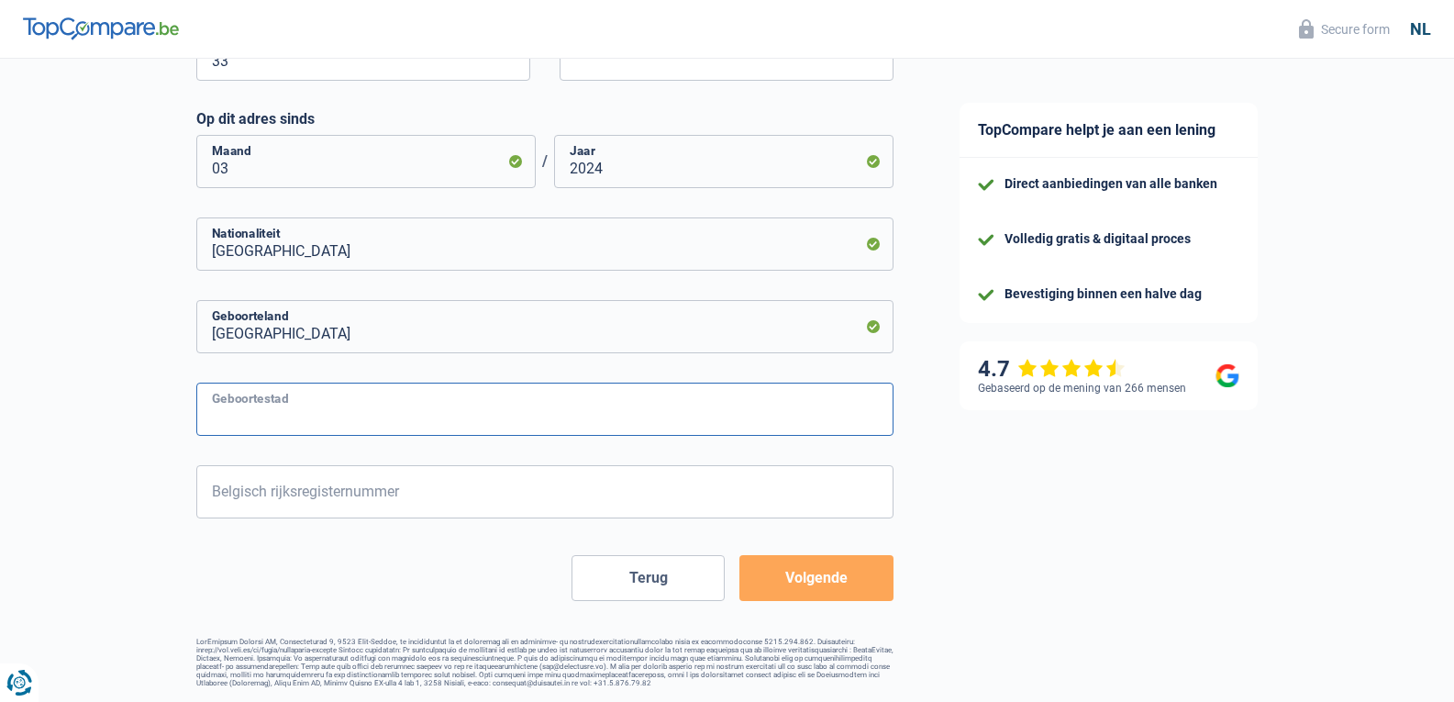
click at [261, 414] on input "Geboortestad" at bounding box center [544, 409] width 697 height 53
type input "genk"
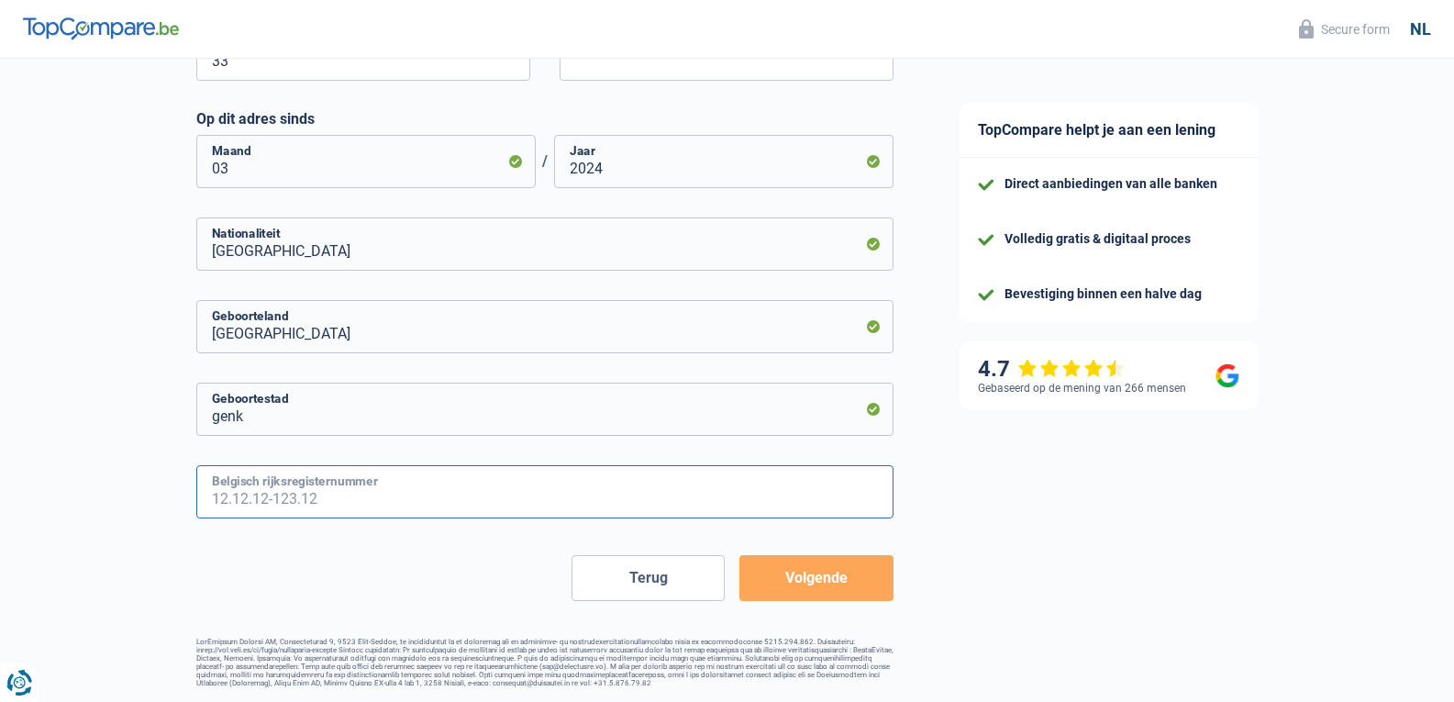
click at [279, 501] on input "Belgisch rijksregisternummer" at bounding box center [544, 491] width 697 height 53
type input "91.09.23-139.78"
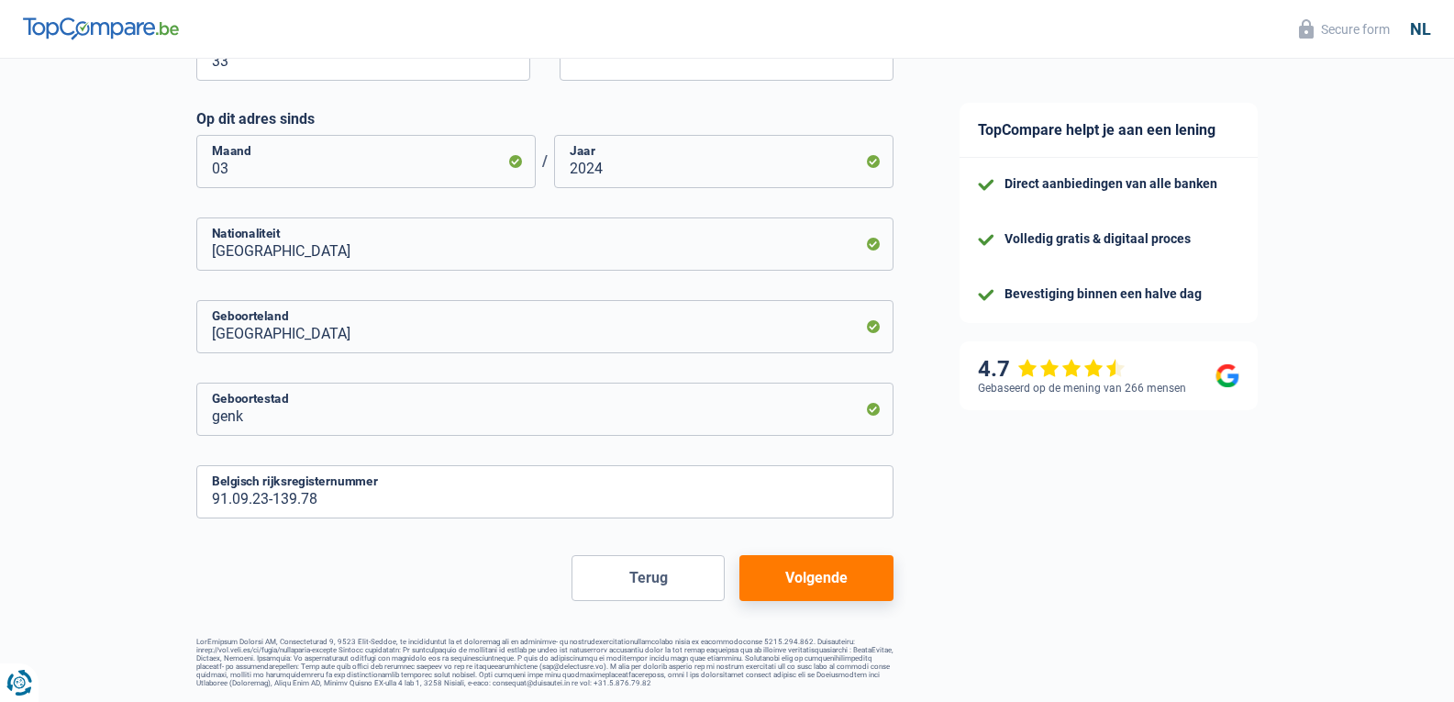
click at [814, 591] on button "Volgende" at bounding box center [815, 578] width 153 height 46
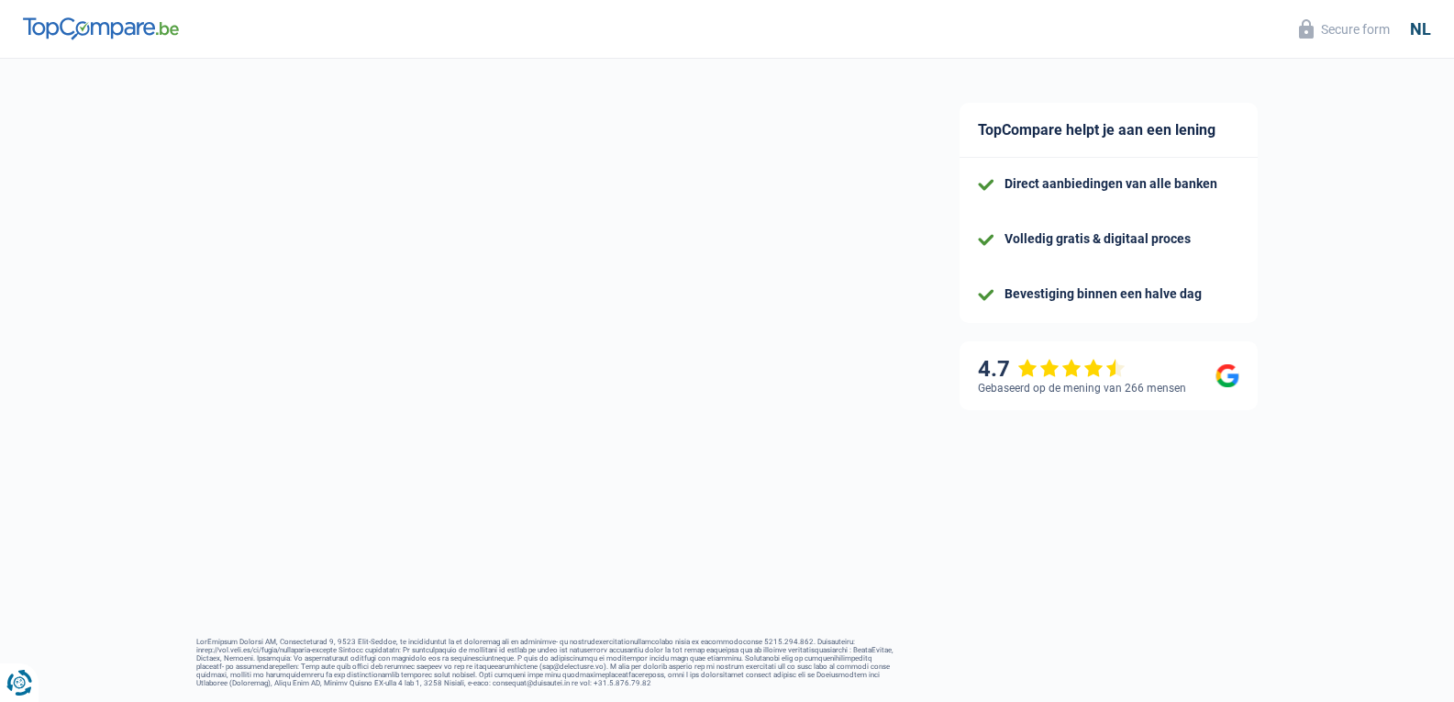
select select "familyAllowances"
select select "netSalary"
select select "mealVouchers"
select select "mortgage"
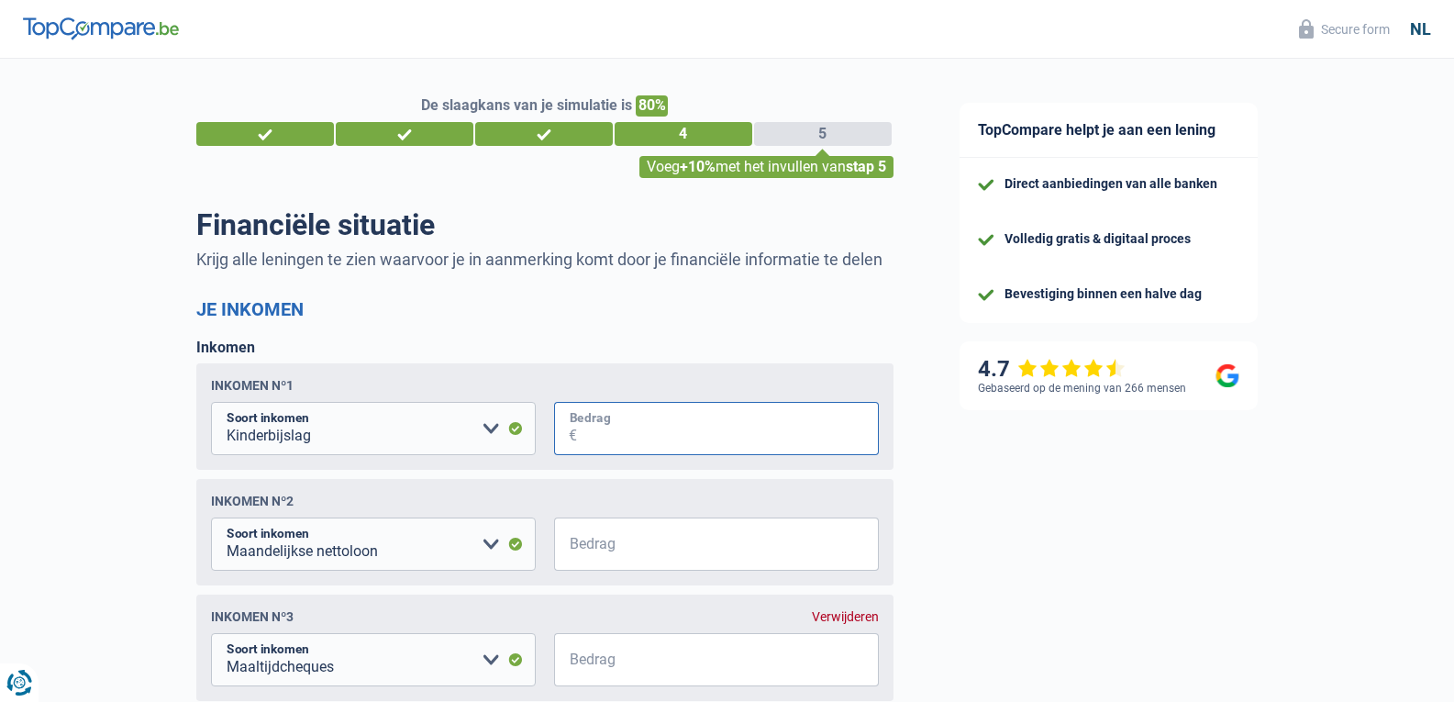
click at [611, 421] on input "Bedrag" at bounding box center [728, 428] width 302 height 53
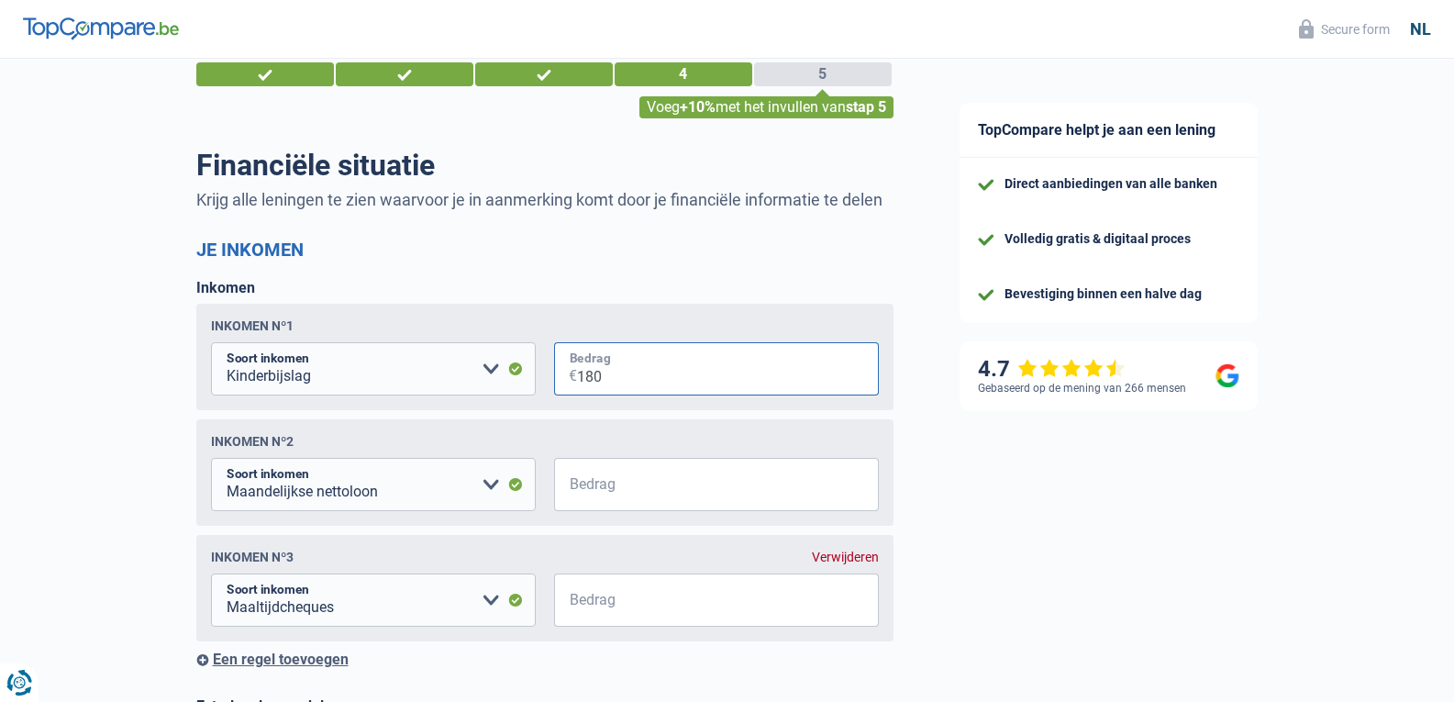
scroll to position [92, 0]
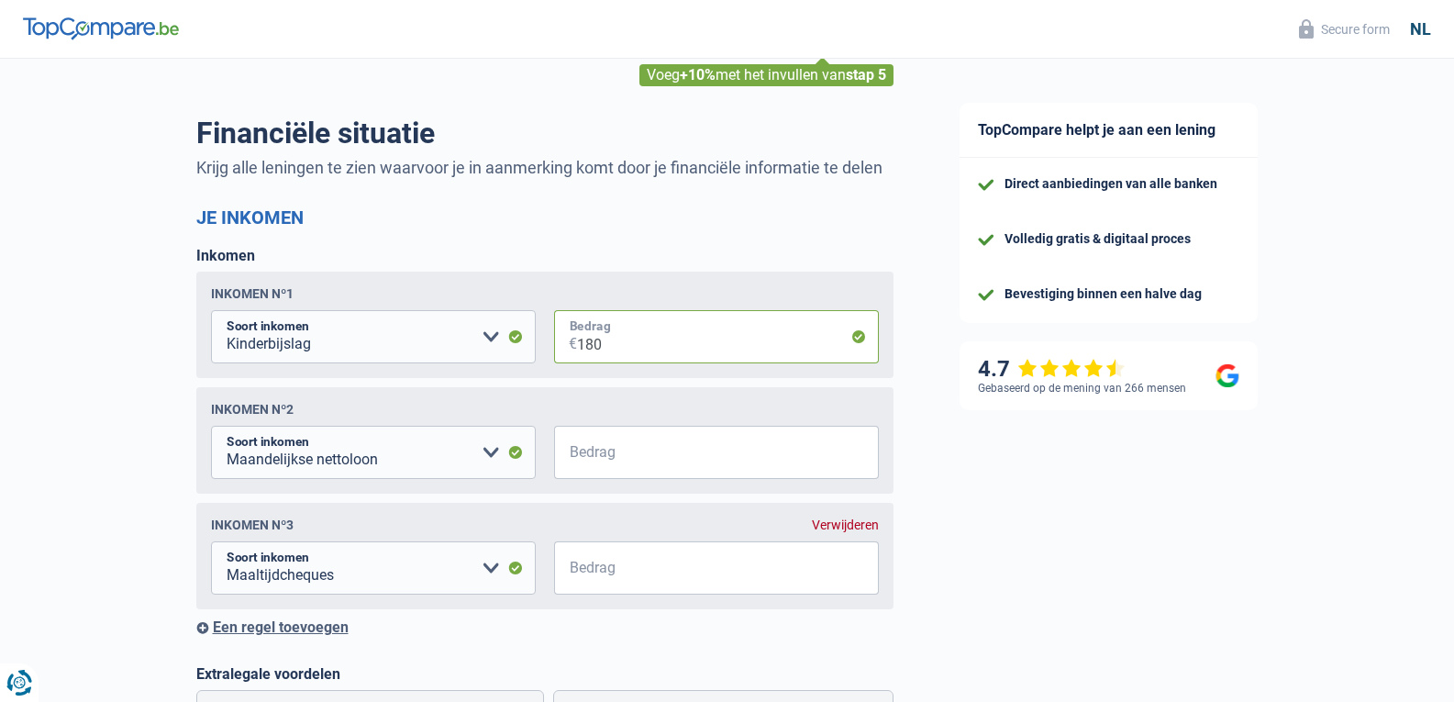
type input "180"
click at [608, 447] on input "Bedrag" at bounding box center [728, 452] width 302 height 53
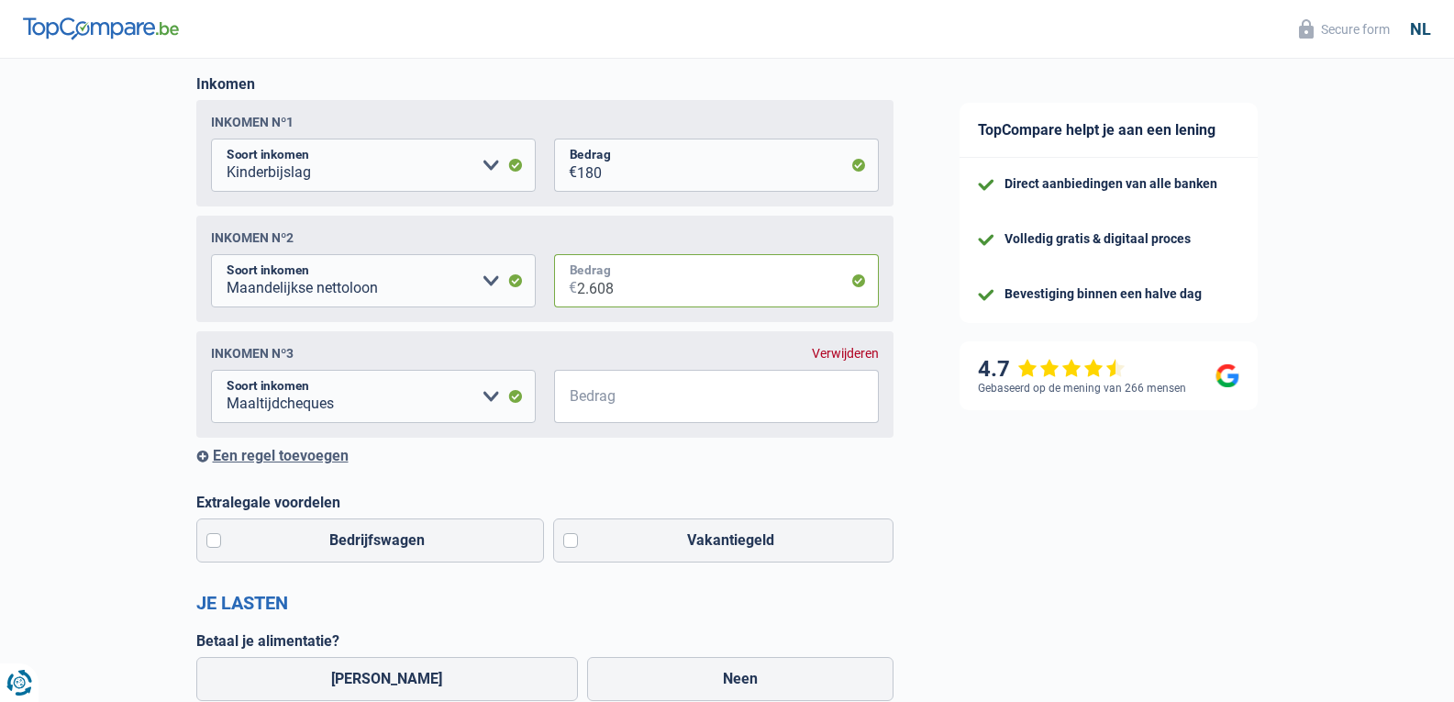
scroll to position [275, 0]
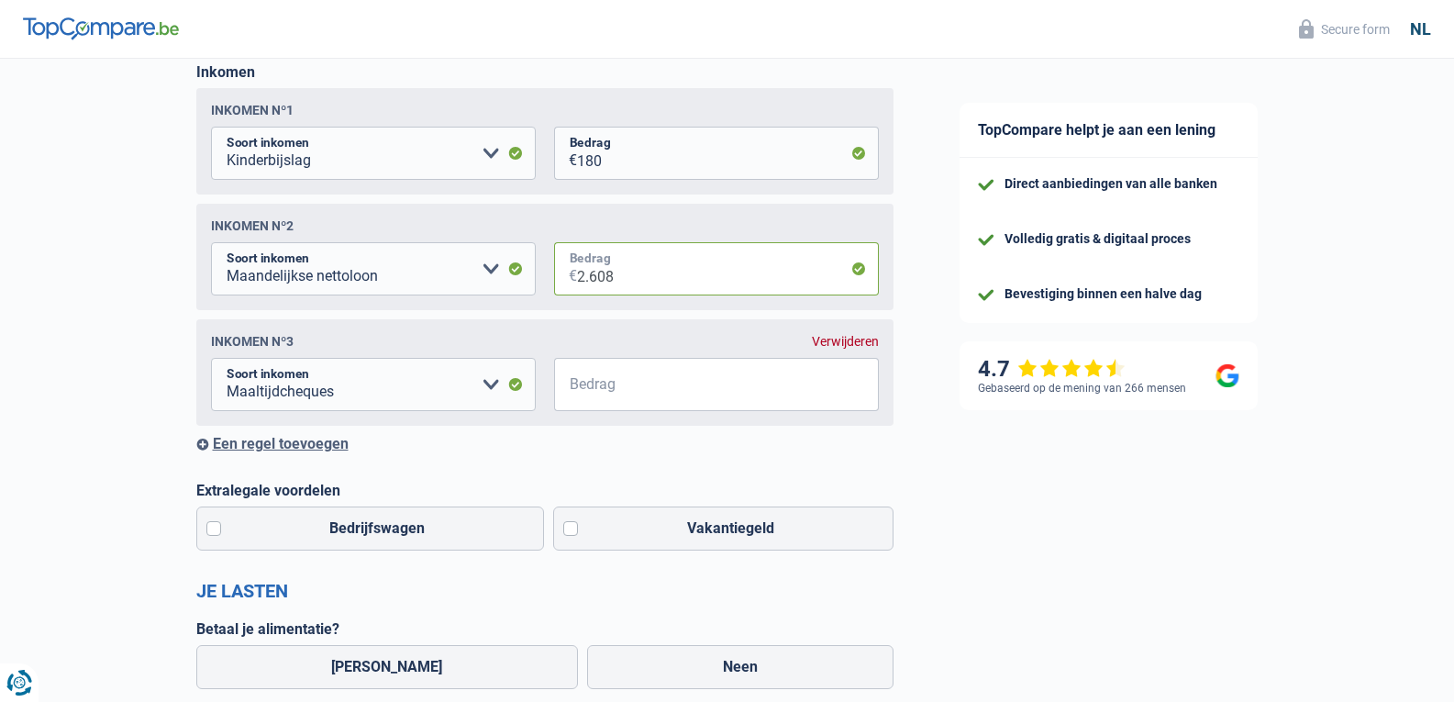
type input "2.608"
click at [660, 395] on input "Bedrag" at bounding box center [728, 384] width 302 height 53
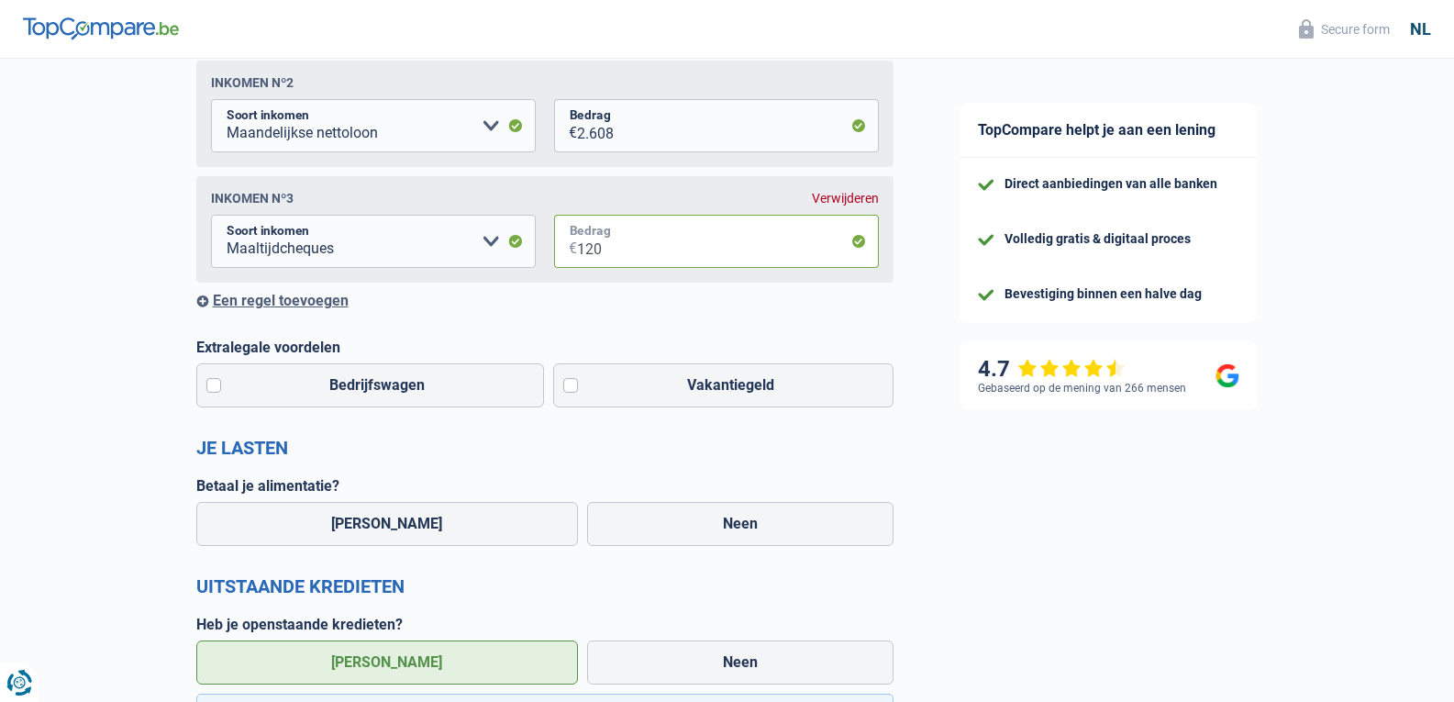
scroll to position [459, 0]
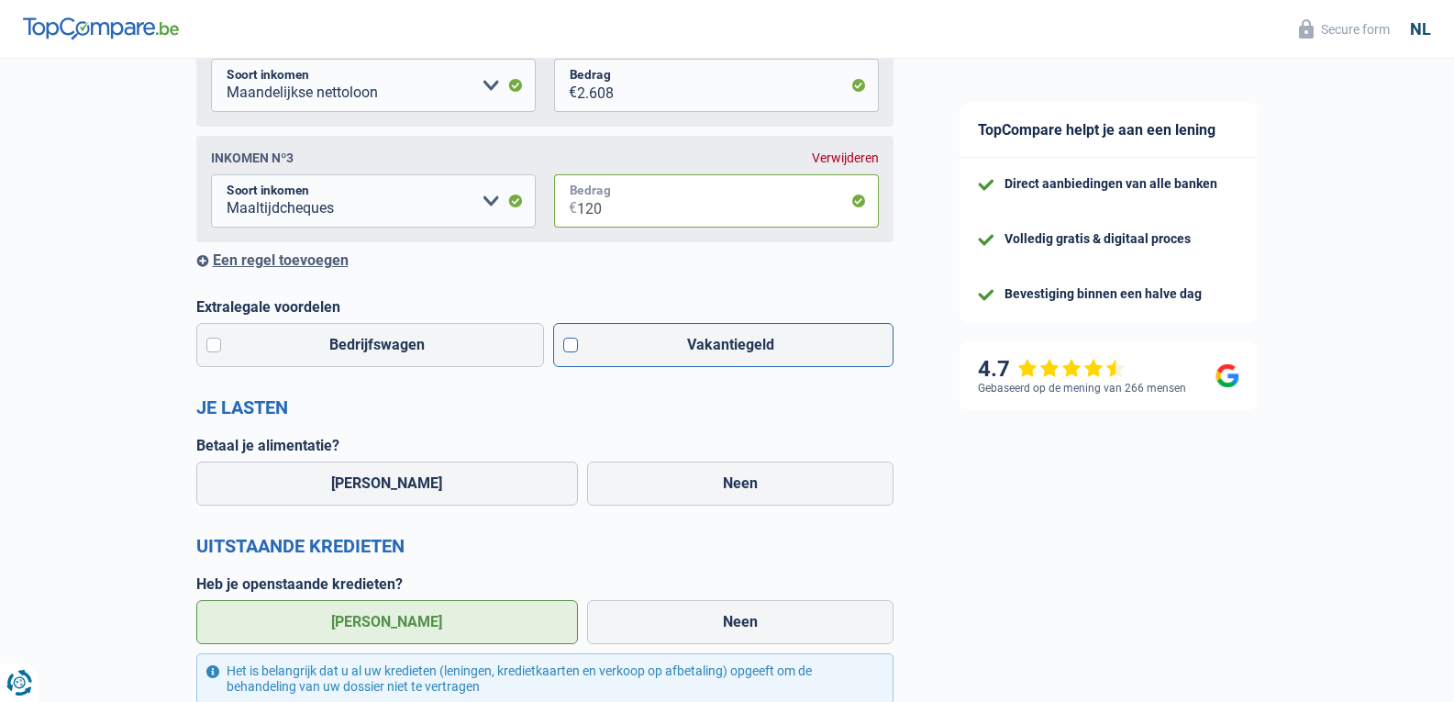
type input "120"
click at [592, 349] on label "Vakantiegeld" at bounding box center [723, 345] width 340 height 44
click at [592, 349] on input "Vakantiegeld" at bounding box center [723, 345] width 340 height 44
checkbox input "true"
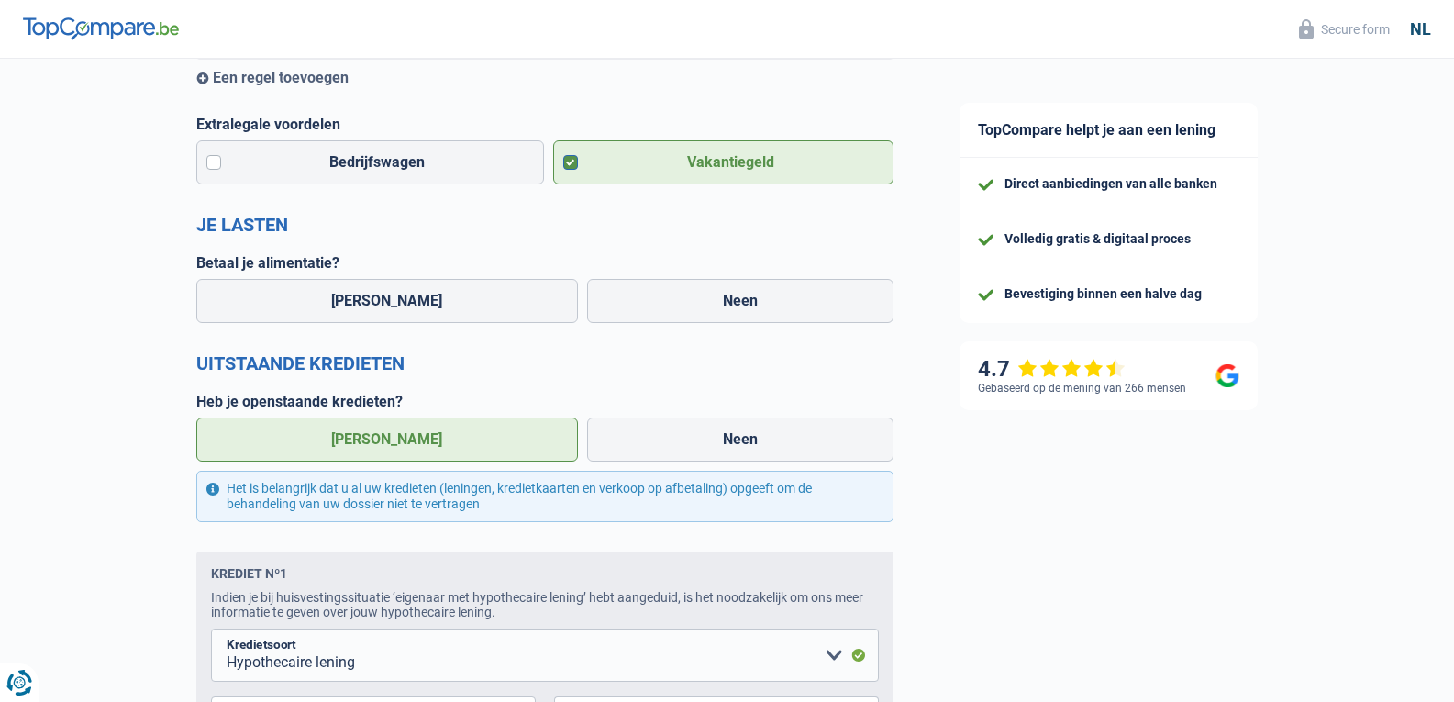
scroll to position [642, 0]
click at [596, 296] on label "Neen" at bounding box center [740, 300] width 306 height 44
click at [596, 296] on input "Neen" at bounding box center [740, 300] width 306 height 44
radio input "true"
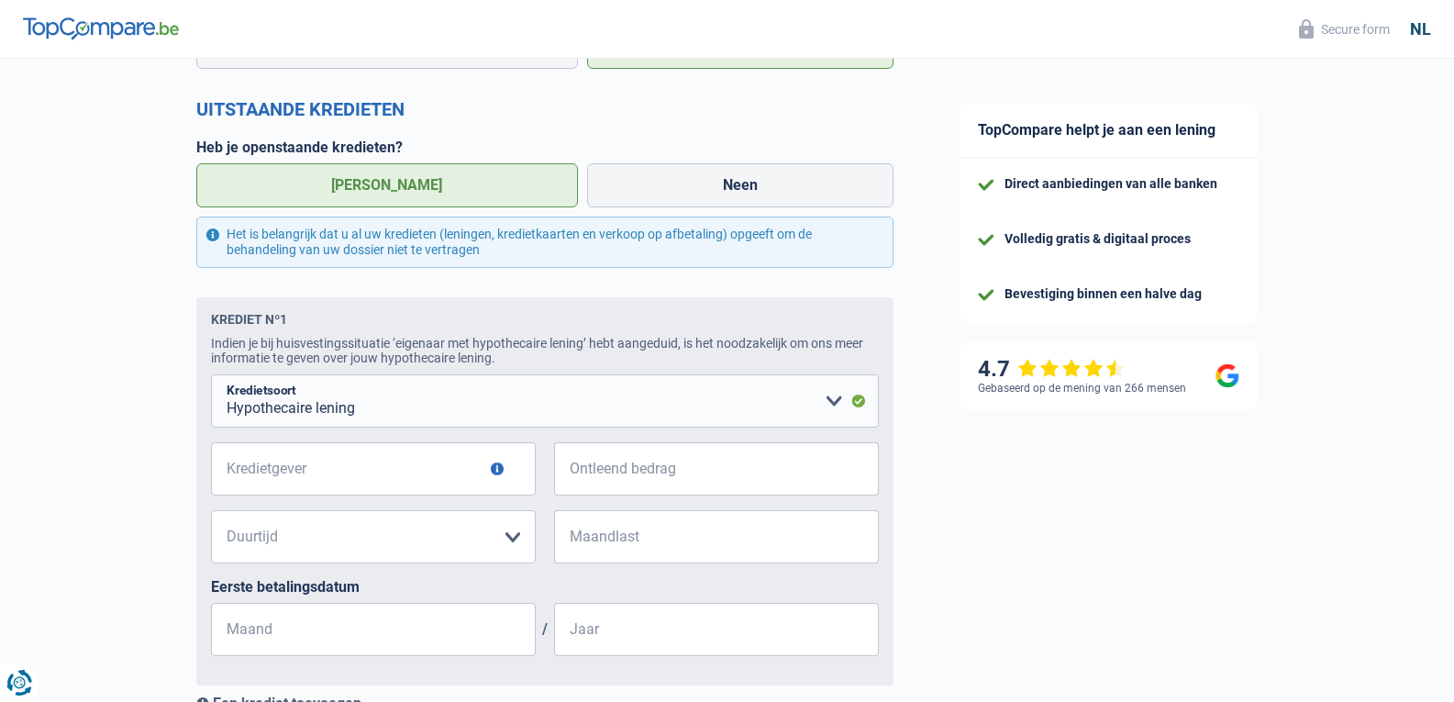
scroll to position [917, 0]
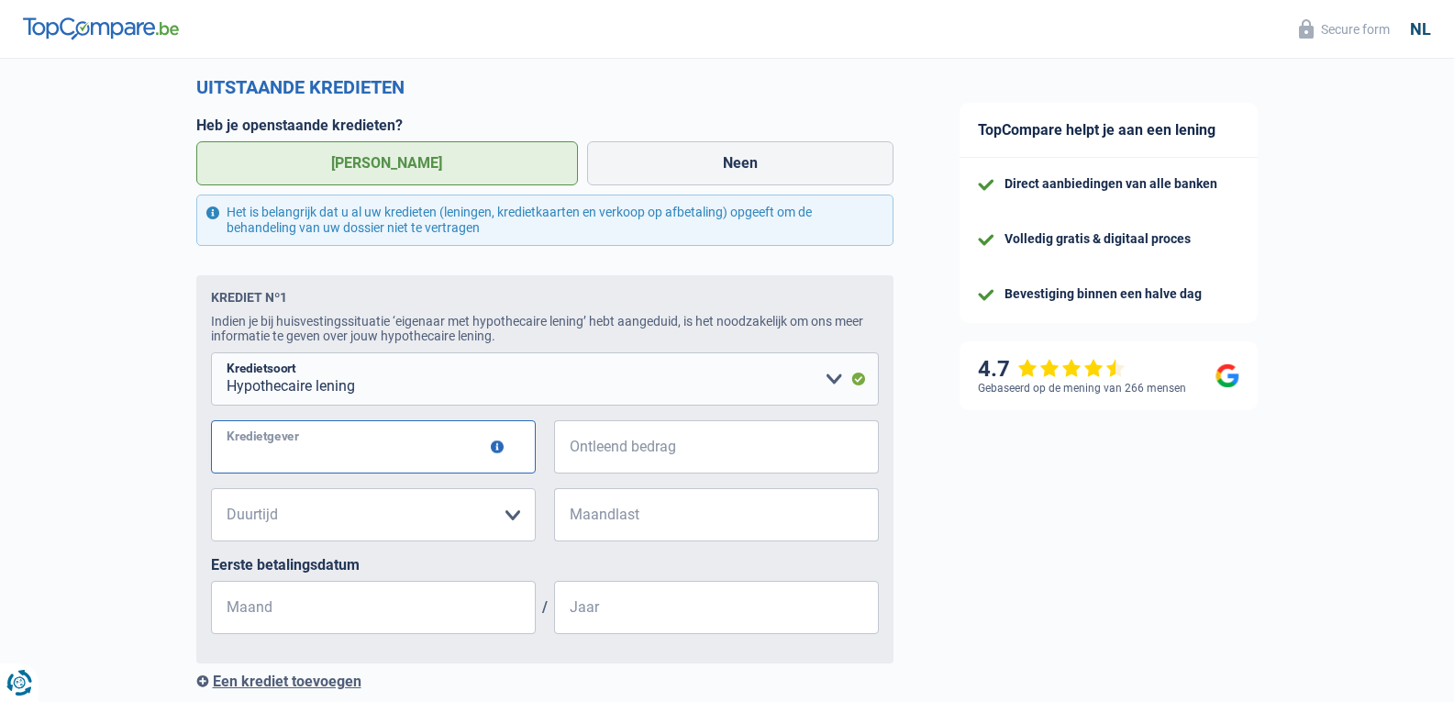
click at [366, 461] on input "Kredietgever" at bounding box center [373, 446] width 325 height 53
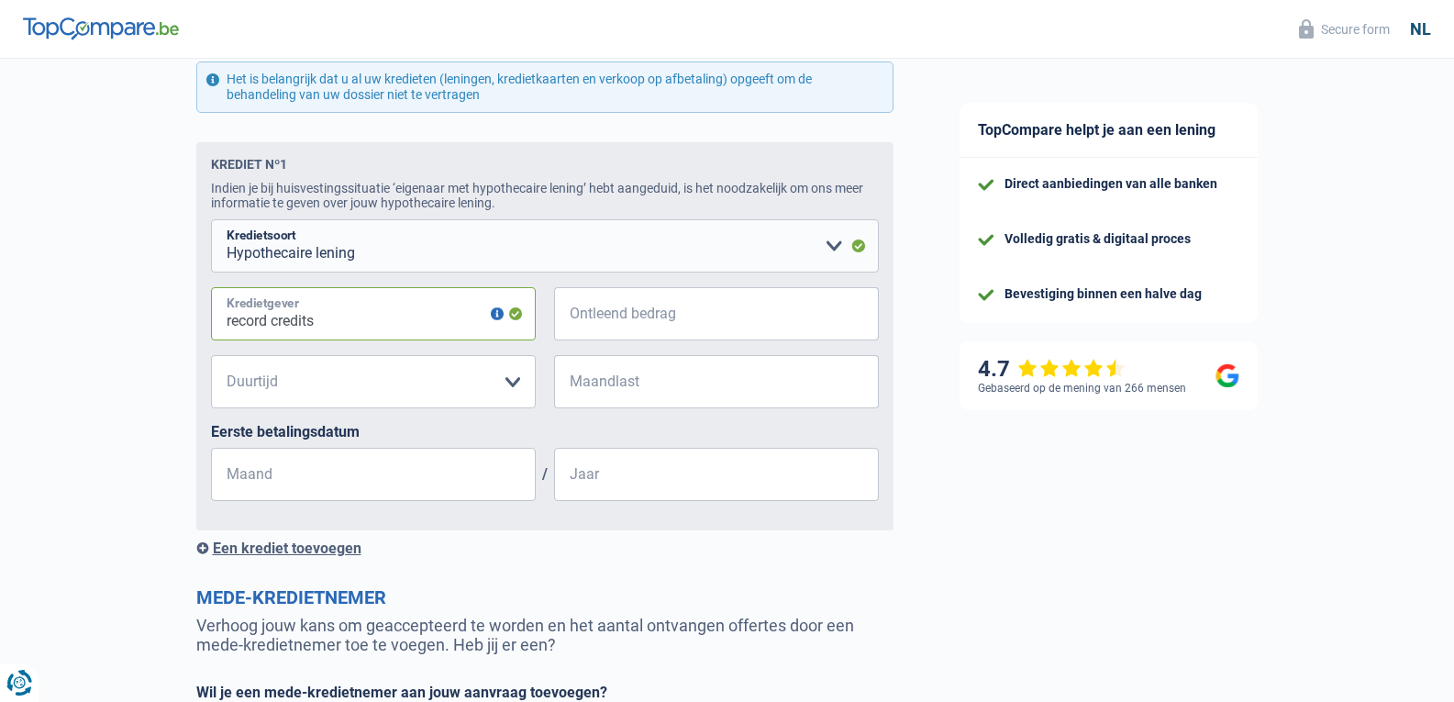
scroll to position [1009, 0]
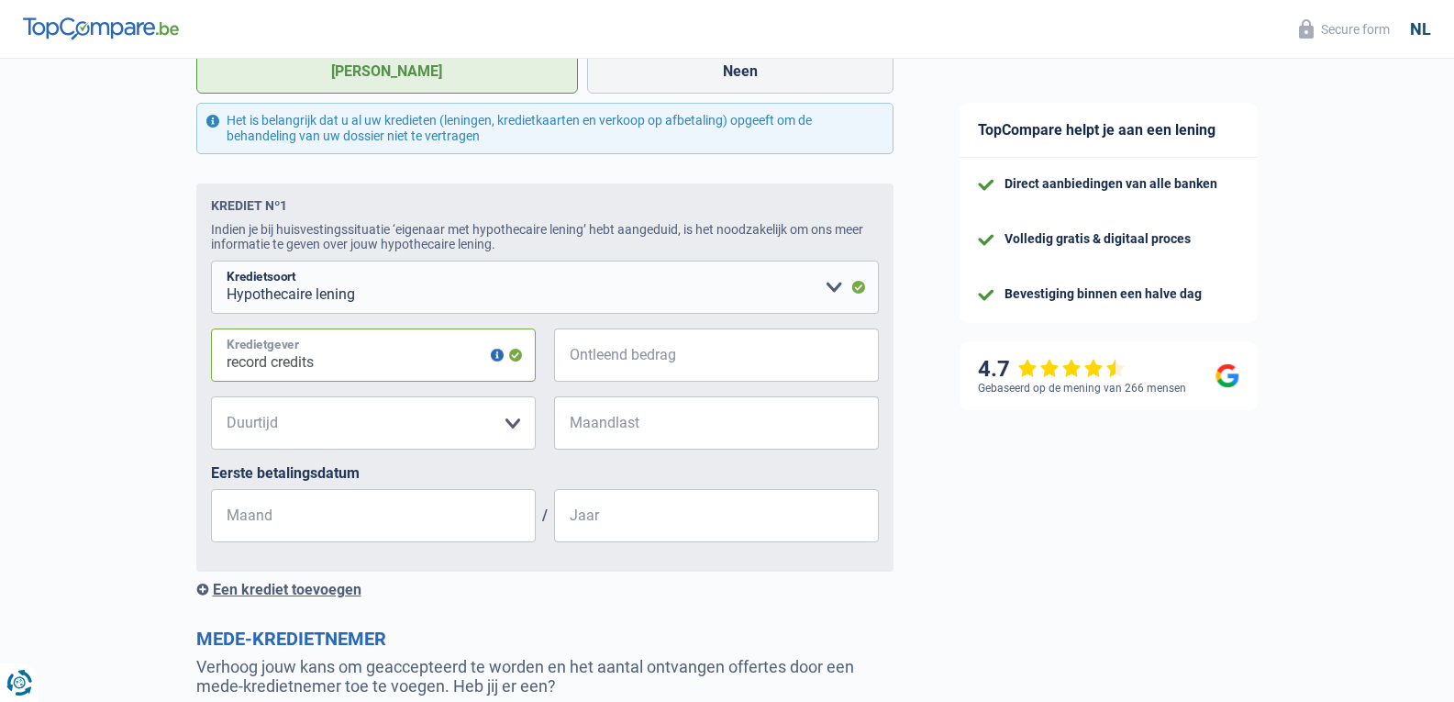
type input "record credits"
